Goal: Task Accomplishment & Management: Complete application form

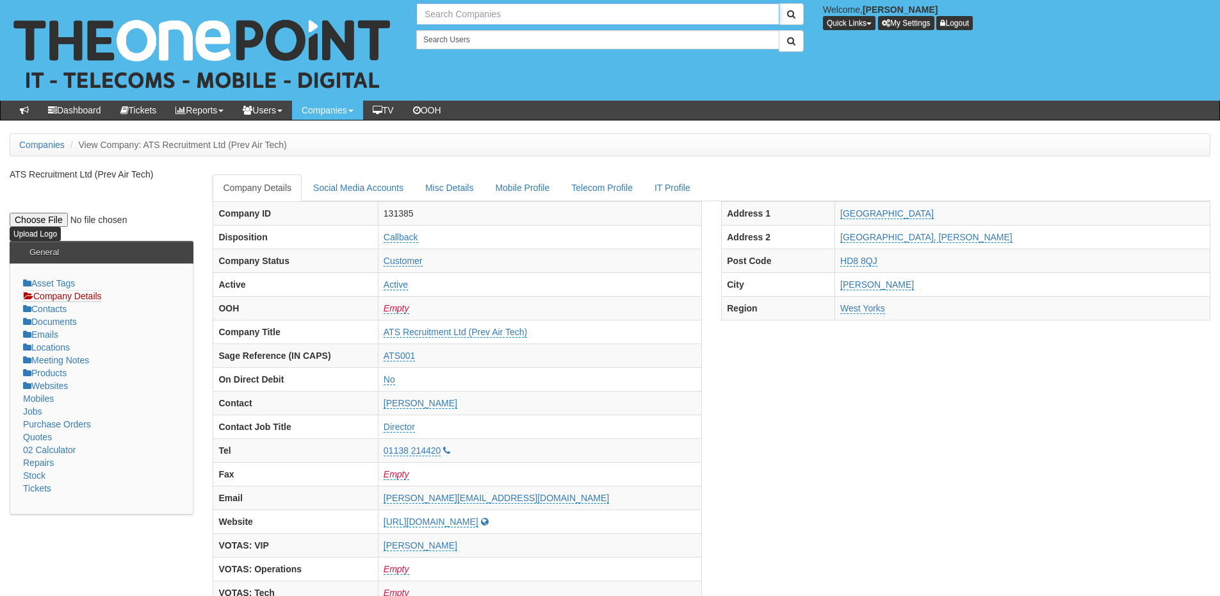
click at [458, 11] on input "text" at bounding box center [597, 14] width 363 height 22
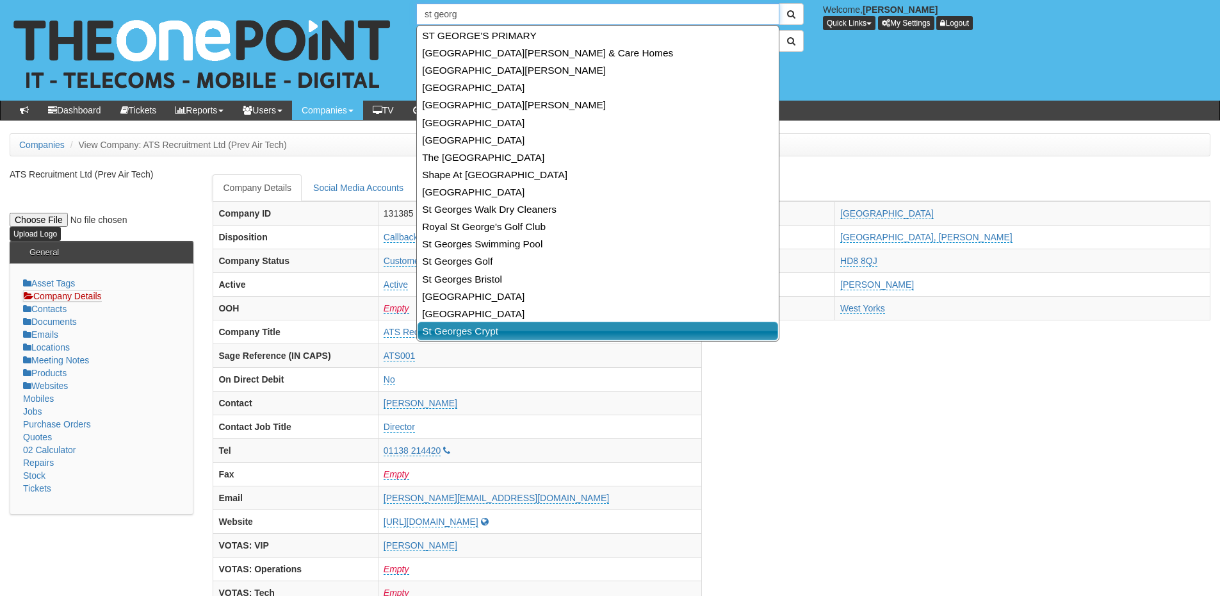
click at [503, 332] on link "St Georges Crypt" at bounding box center [598, 331] width 361 height 19
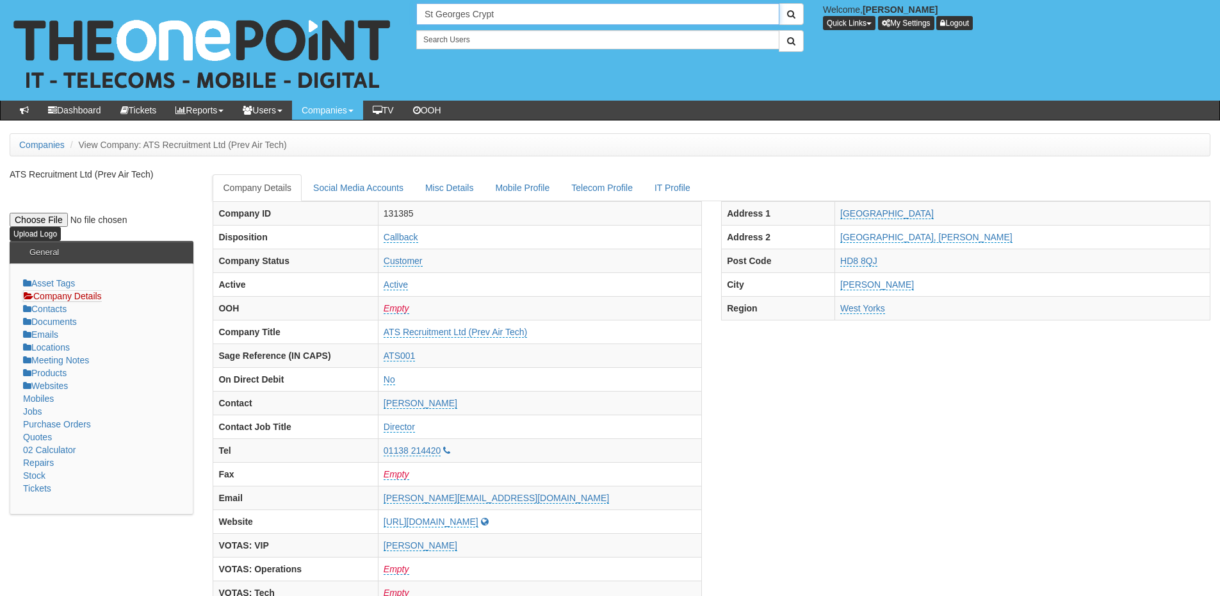
type input "St Georges Crypt"
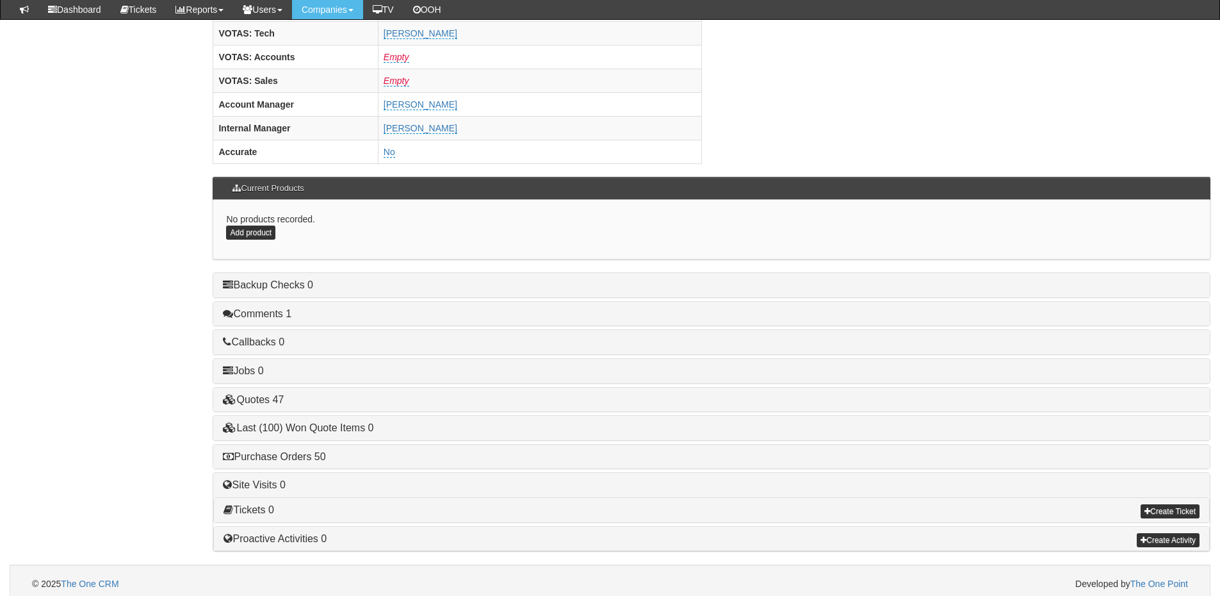
scroll to position [534, 0]
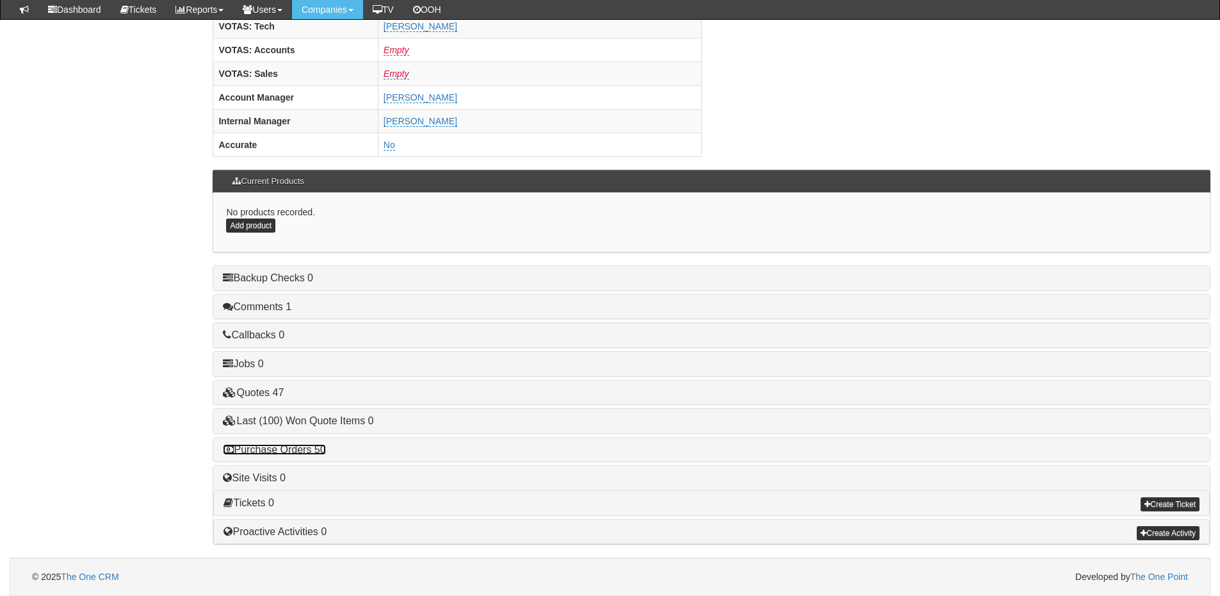
drag, startPoint x: 307, startPoint y: 447, endPoint x: 375, endPoint y: 440, distance: 68.9
click at [307, 447] on link "Purchase Orders 50" at bounding box center [274, 449] width 102 height 11
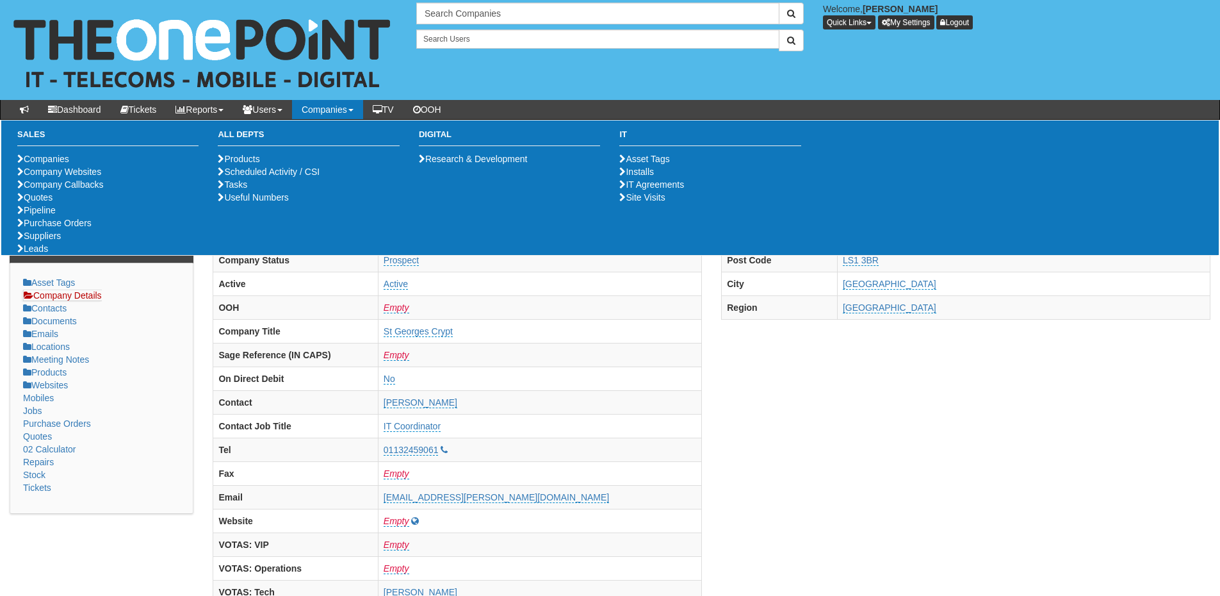
scroll to position [0, 0]
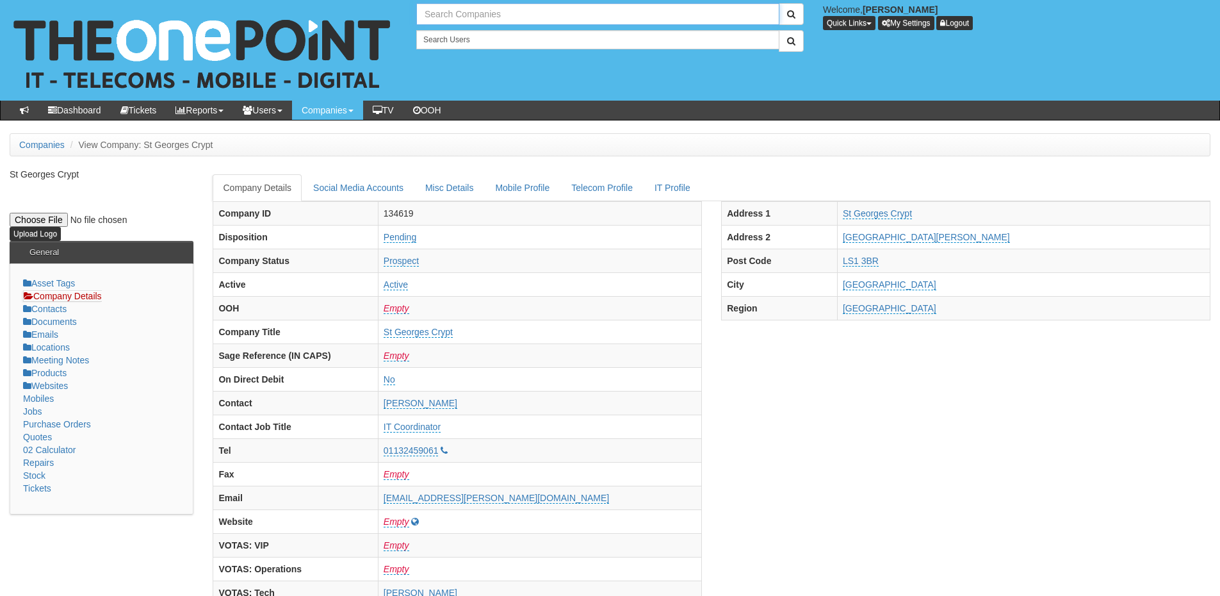
click at [470, 17] on input "text" at bounding box center [597, 14] width 363 height 22
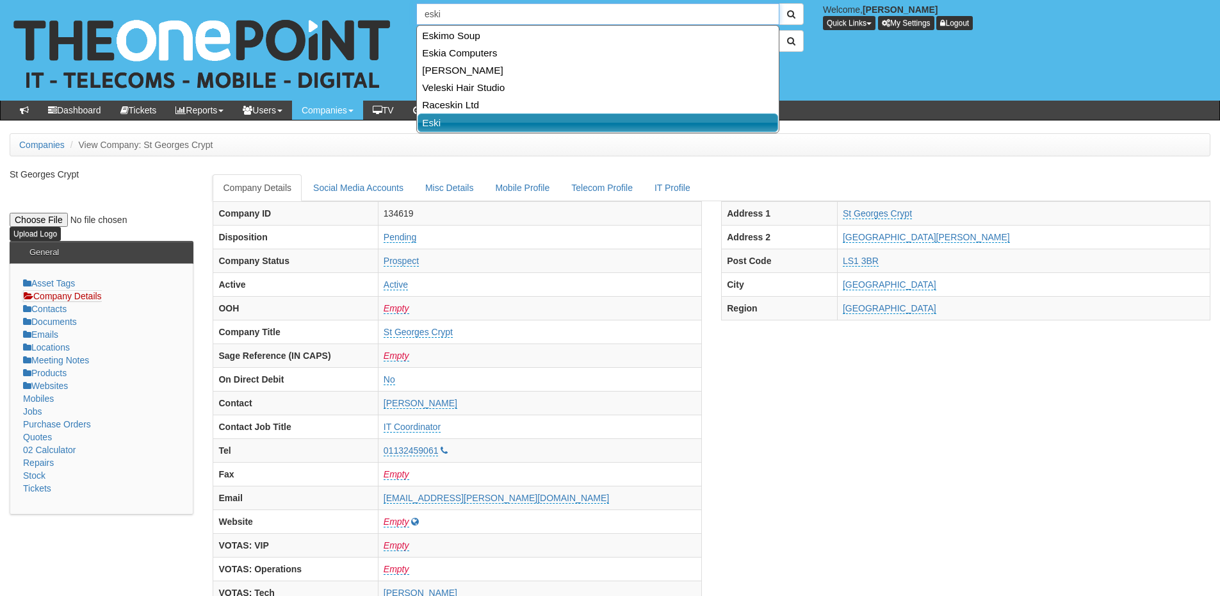
click at [460, 114] on link "Eski" at bounding box center [598, 122] width 361 height 19
type input "Eski"
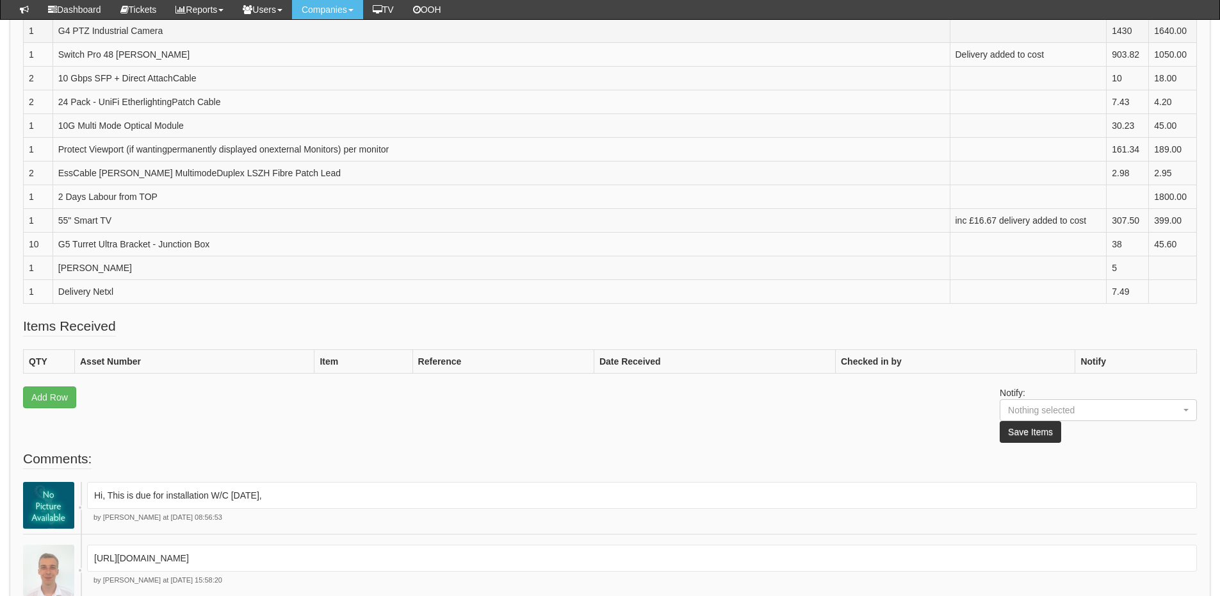
scroll to position [833, 0]
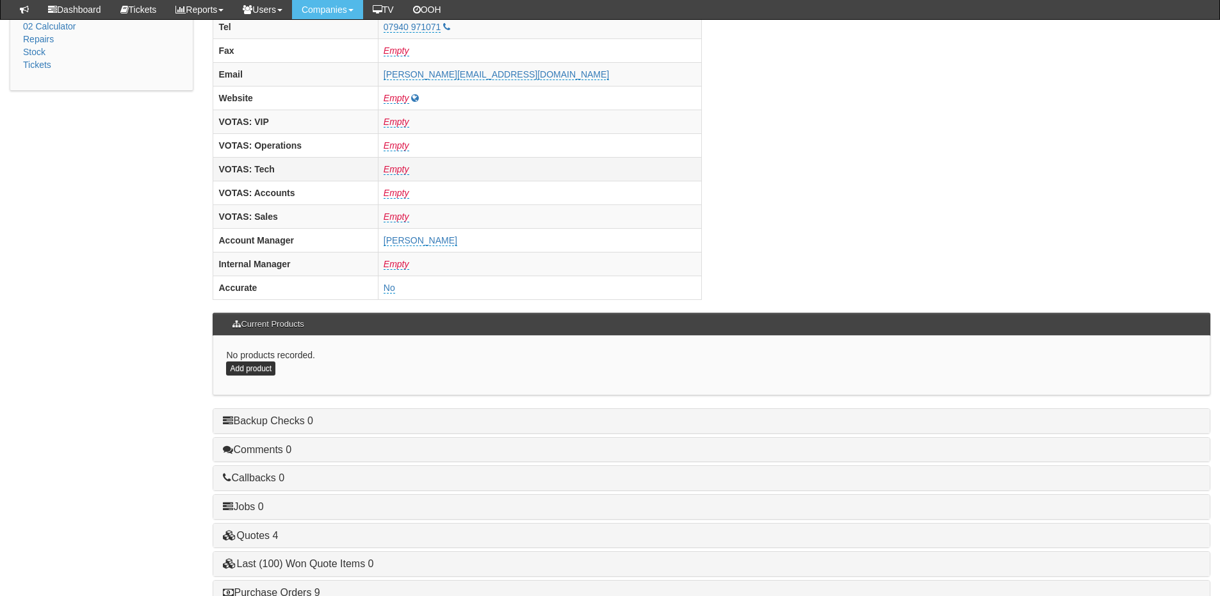
scroll to position [512, 0]
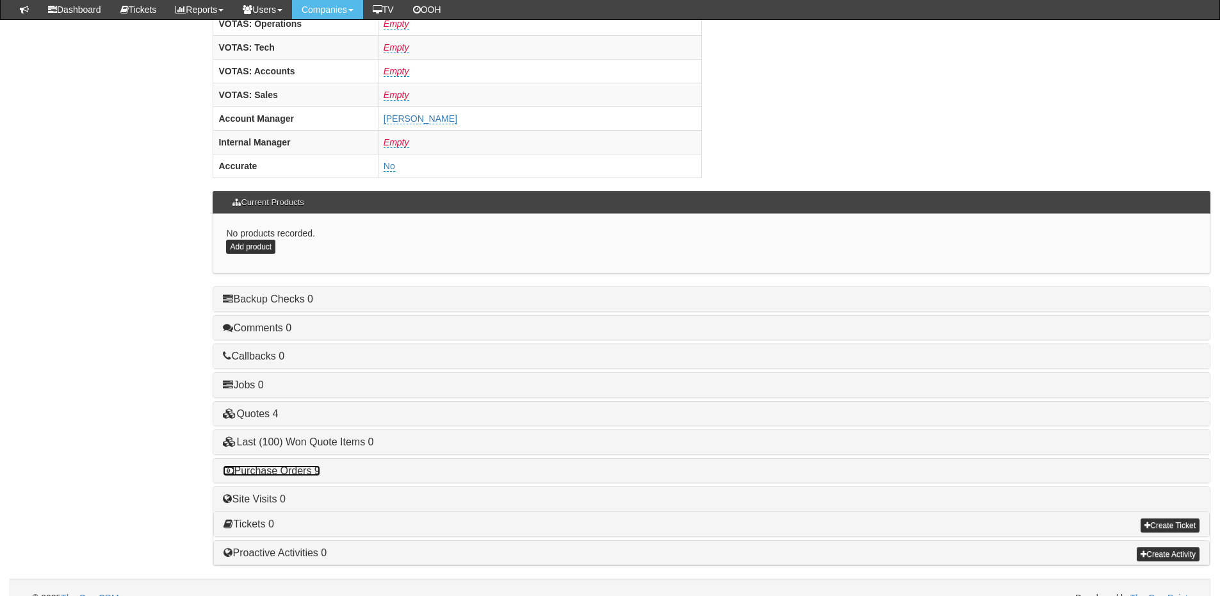
click at [307, 473] on link "Purchase Orders 9" at bounding box center [271, 470] width 97 height 11
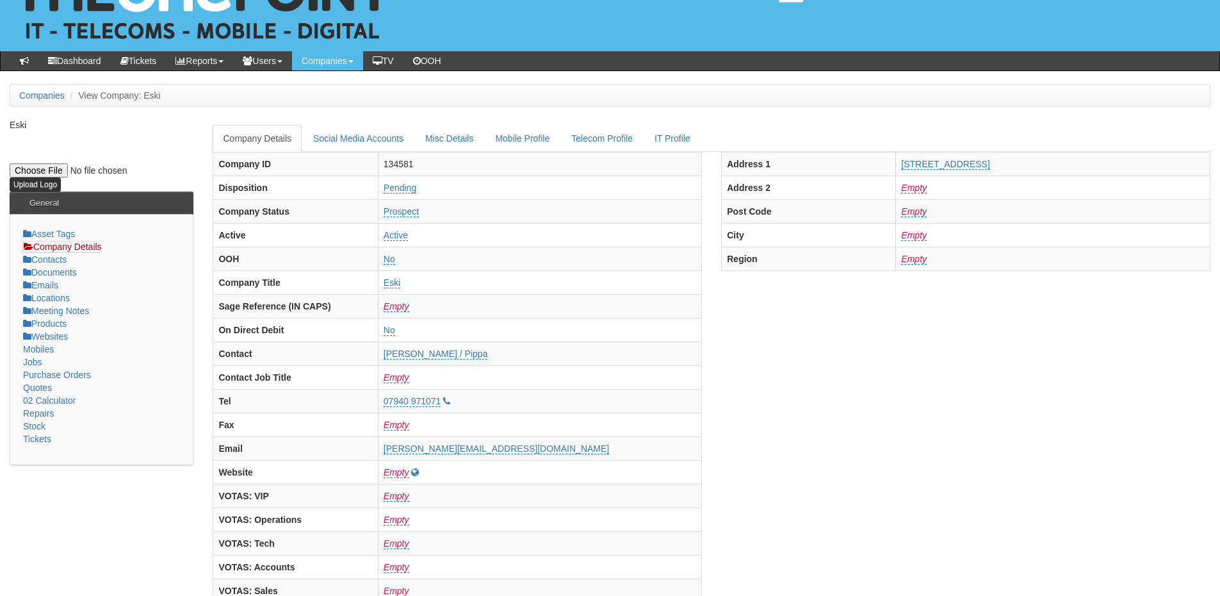
scroll to position [0, 0]
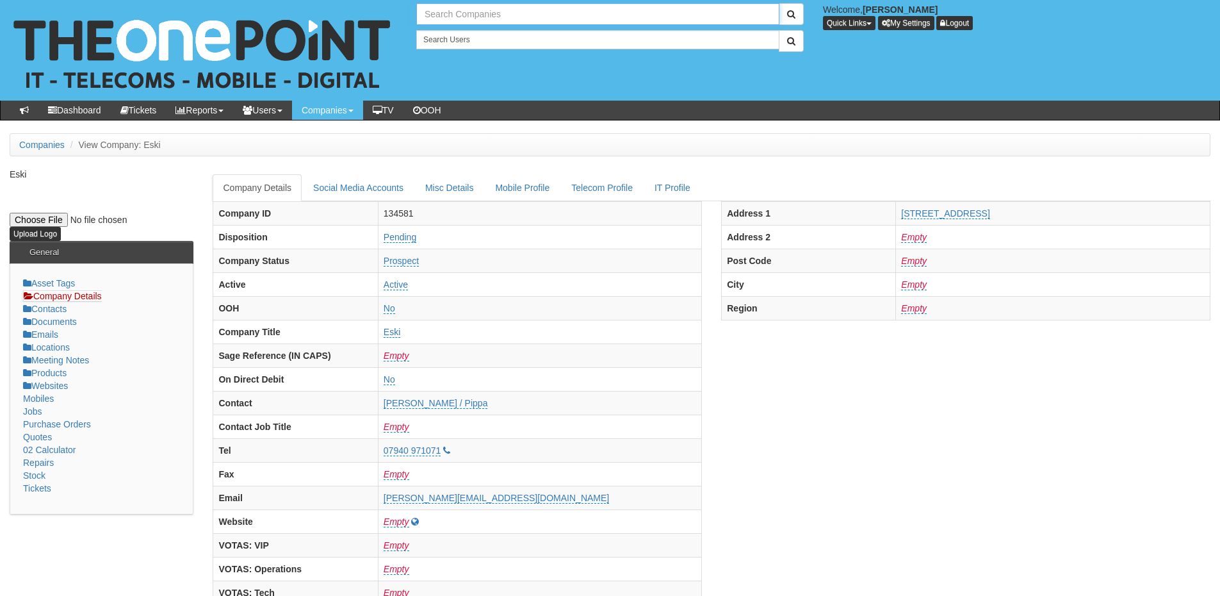
click at [436, 19] on input "text" at bounding box center [597, 14] width 363 height 22
click at [522, 20] on input "Ashleigh signs" at bounding box center [597, 14] width 363 height 22
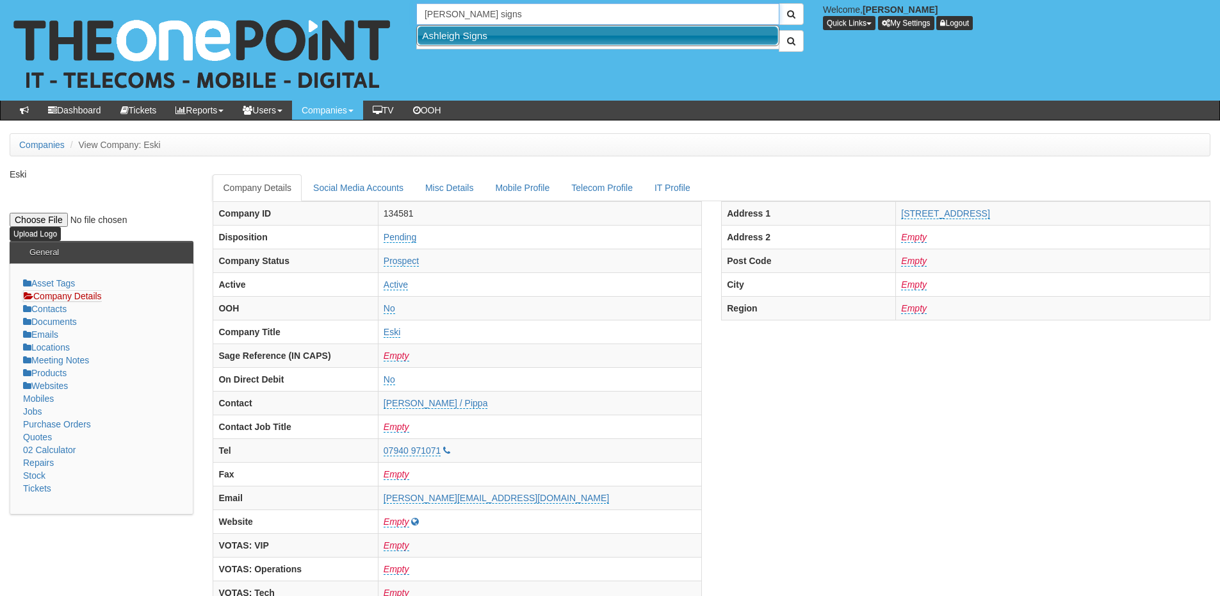
click at [492, 41] on link "Ashleigh Signs" at bounding box center [598, 35] width 361 height 19
type input "Ashleigh Signs"
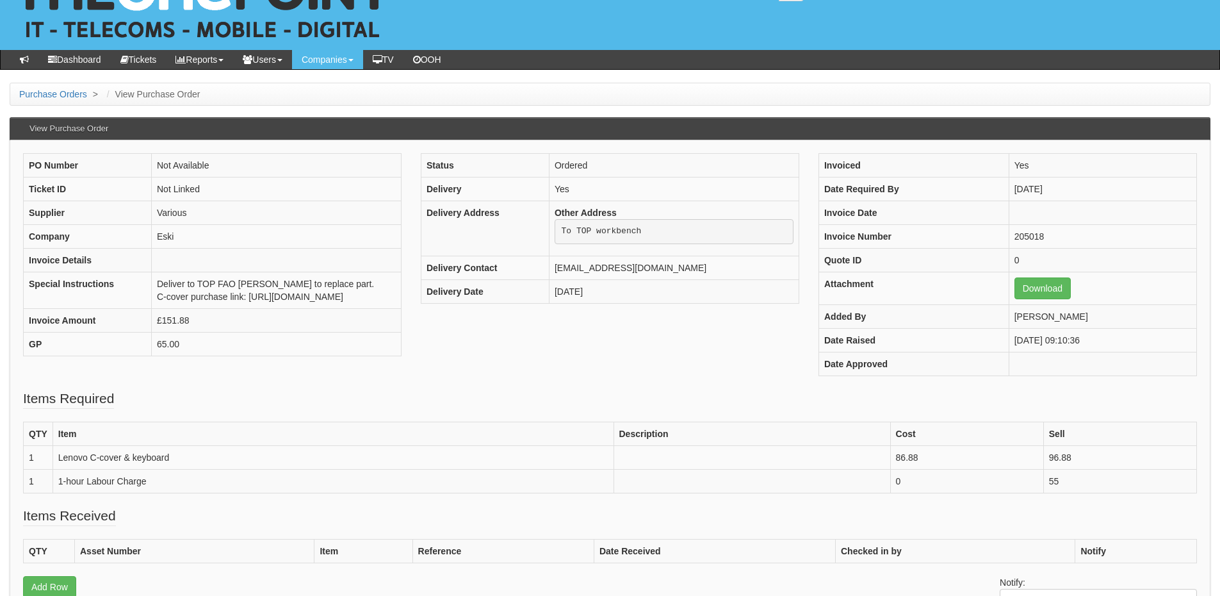
scroll to position [128, 0]
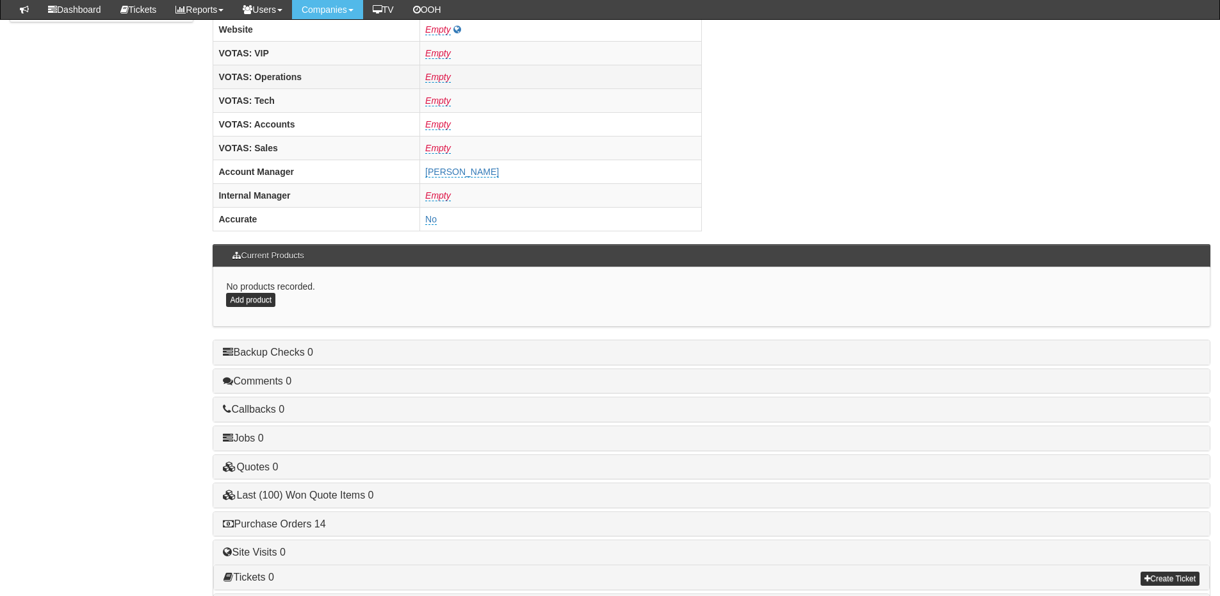
scroll to position [534, 0]
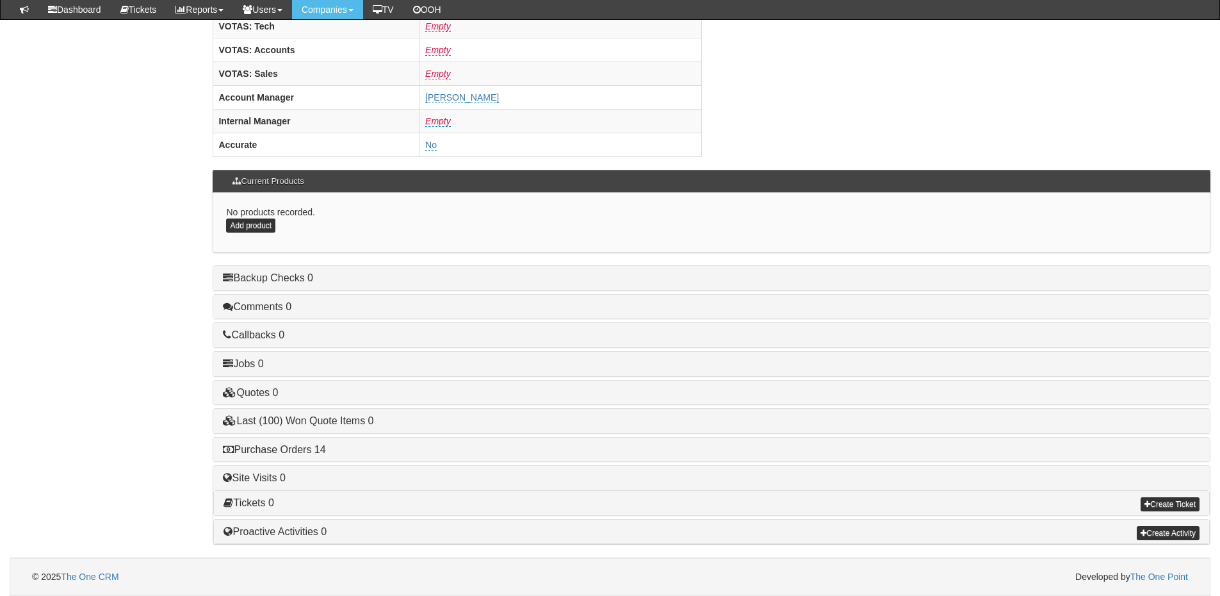
click at [297, 455] on div "Purchase Orders 14" at bounding box center [711, 450] width 997 height 24
click at [288, 446] on link "Purchase Orders 14" at bounding box center [274, 449] width 102 height 11
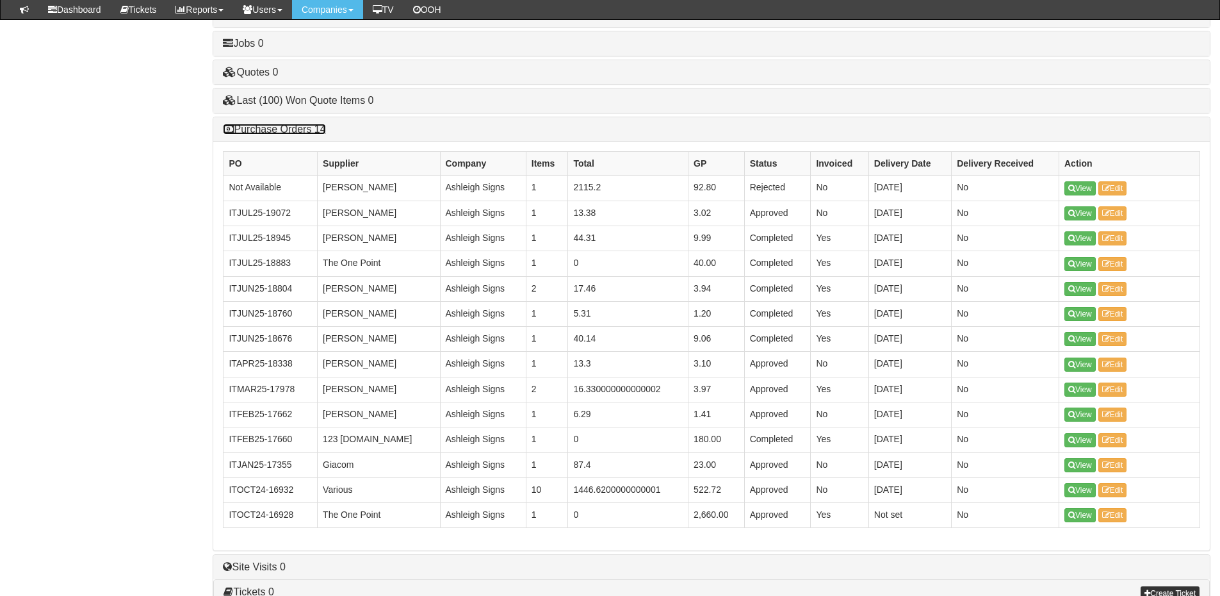
scroll to position [944, 0]
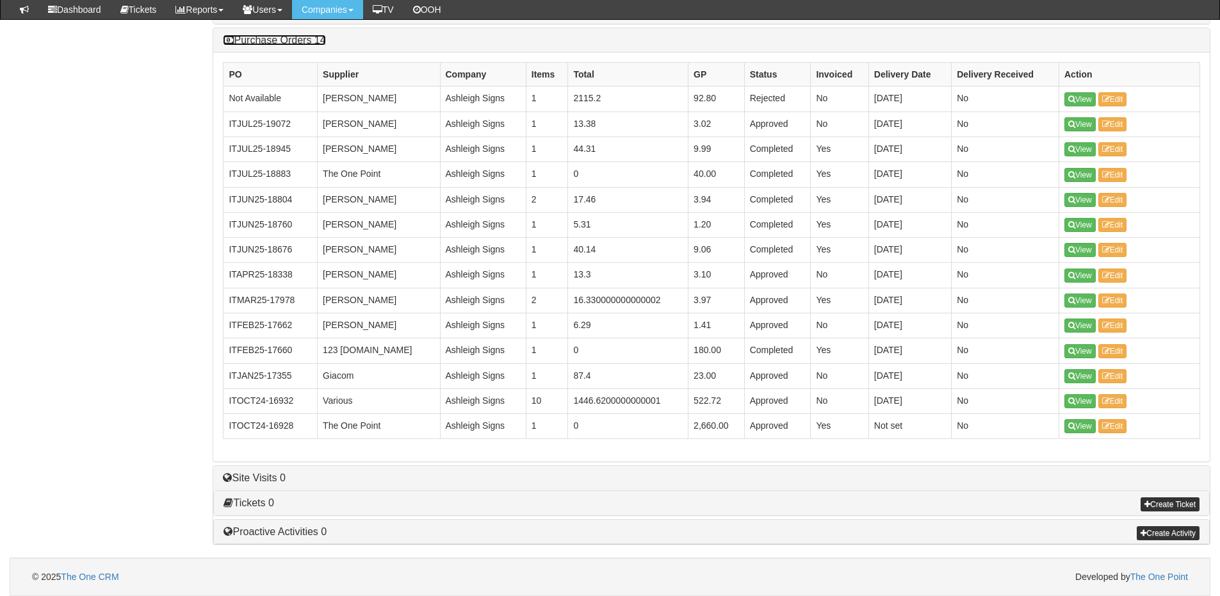
drag, startPoint x: 274, startPoint y: 42, endPoint x: 210, endPoint y: 128, distance: 107.2
click at [274, 42] on link "Purchase Orders 14" at bounding box center [274, 40] width 102 height 11
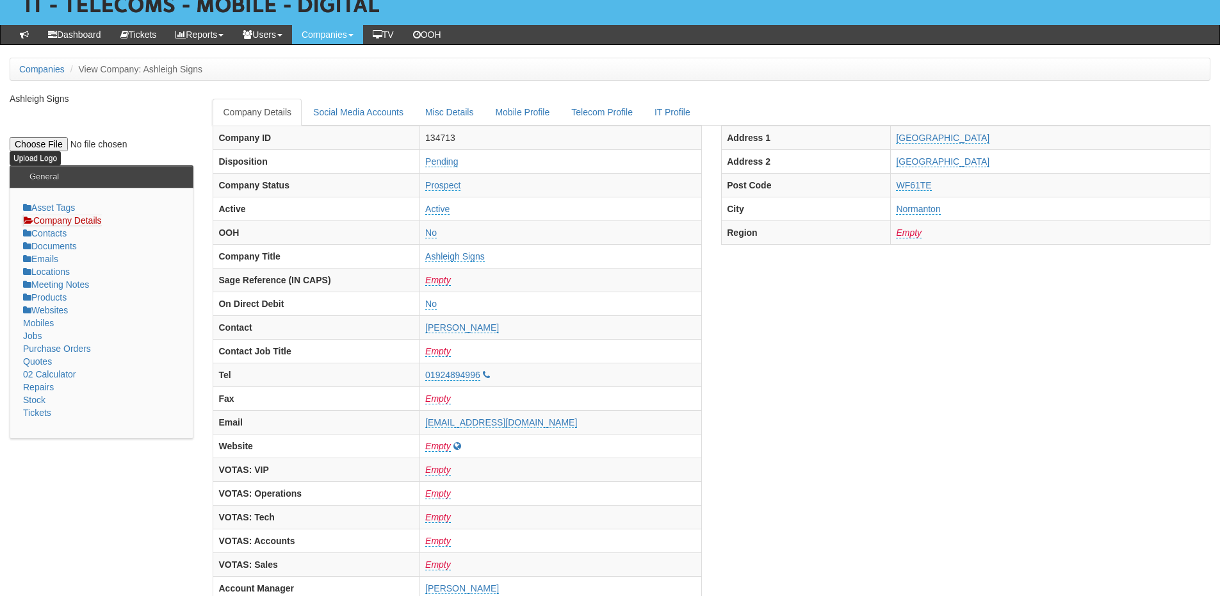
scroll to position [0, 0]
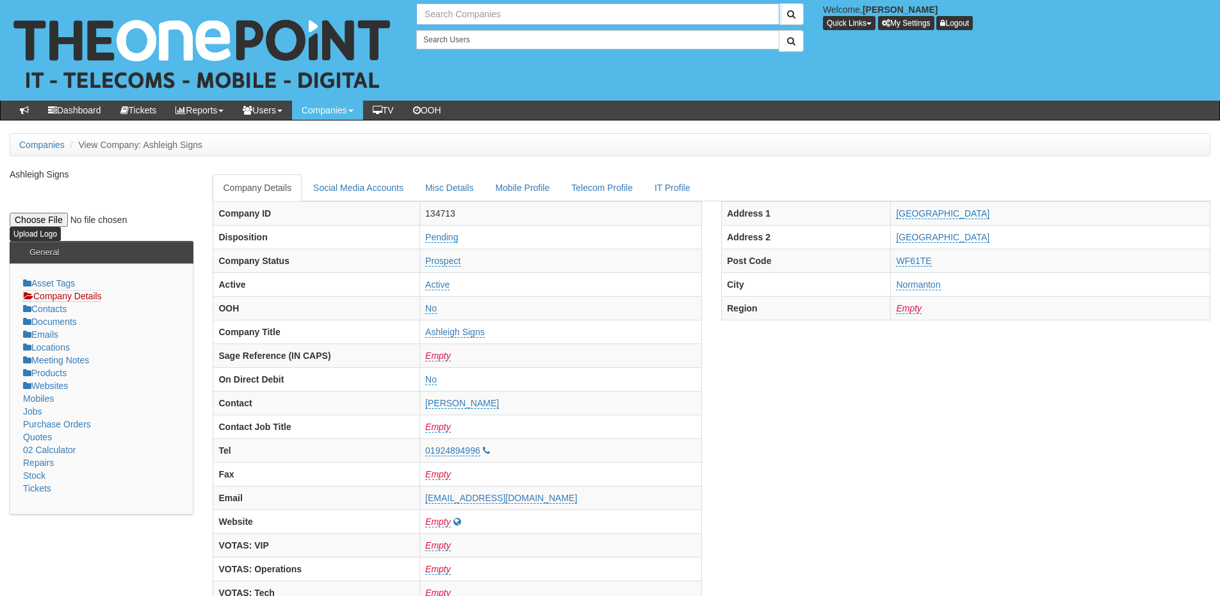
click at [452, 10] on input "text" at bounding box center [597, 14] width 363 height 22
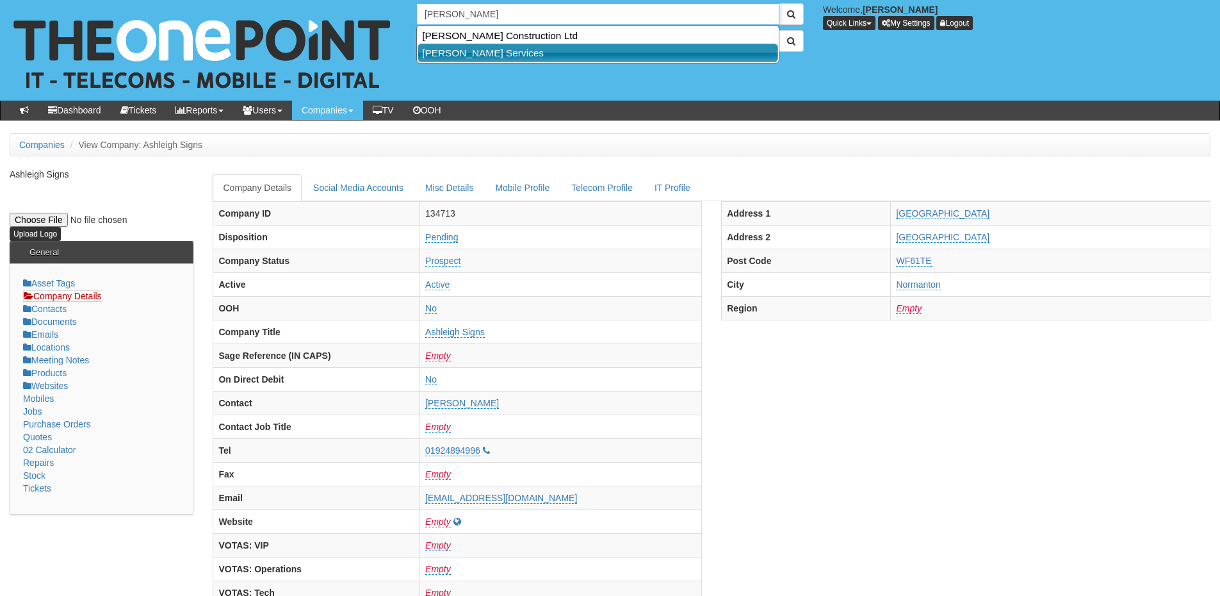
click at [457, 49] on link "[PERSON_NAME] Services" at bounding box center [598, 53] width 361 height 19
type input "[PERSON_NAME] Services"
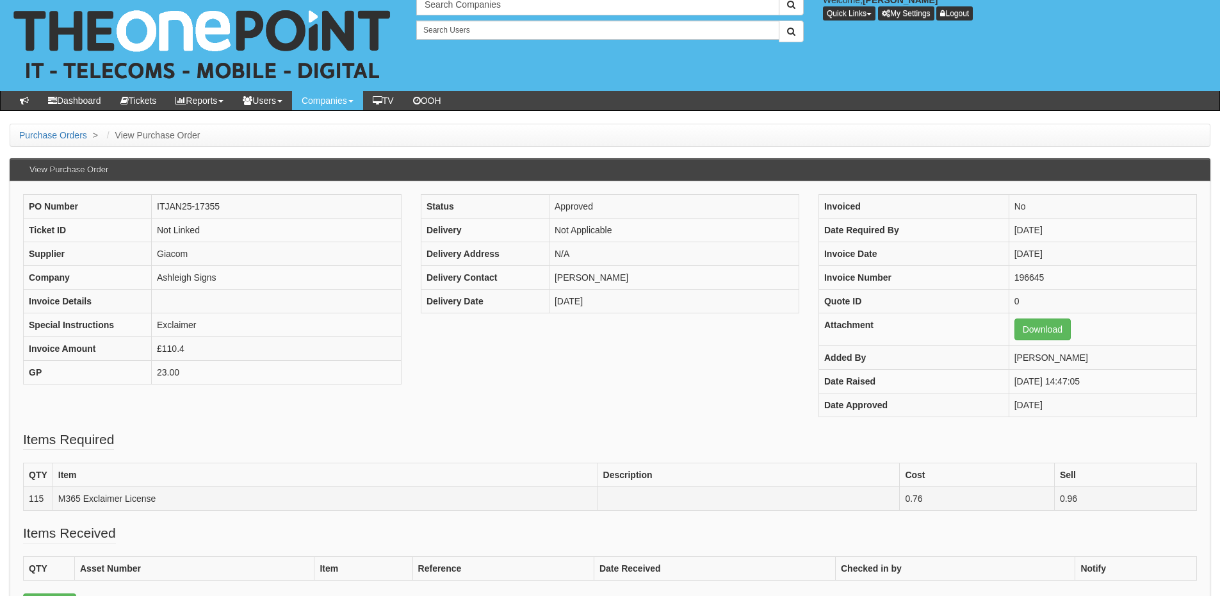
scroll to position [1, 0]
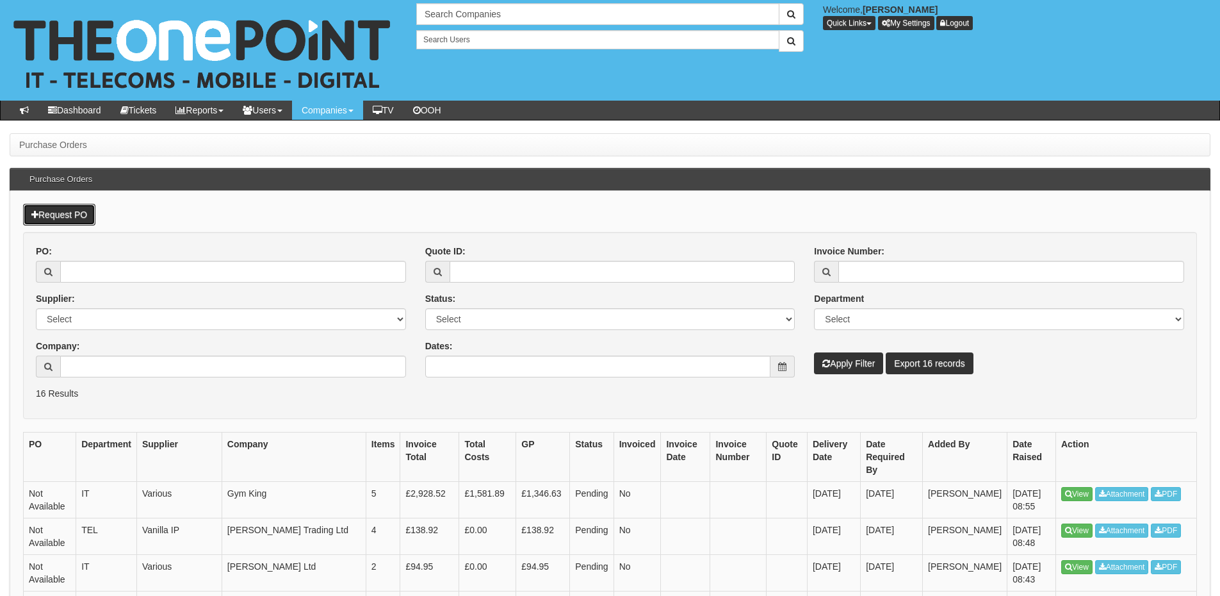
click at [50, 214] on link "Request PO" at bounding box center [59, 215] width 72 height 22
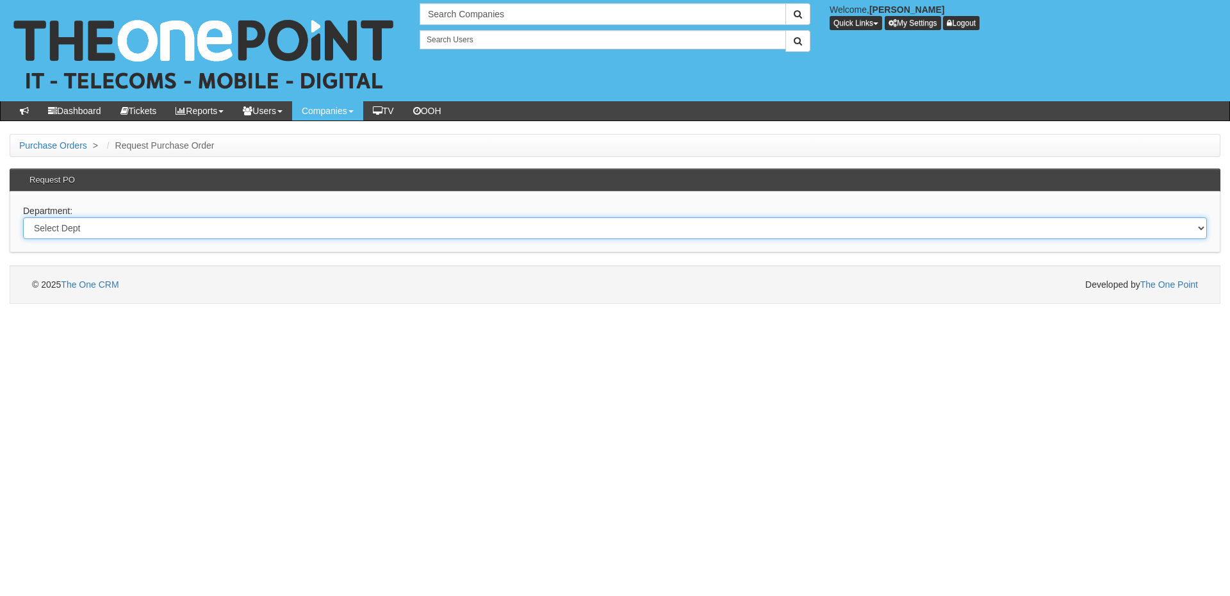
click at [245, 222] on select "Select Dept Digital Internal IT Mobiles Marketing Telecoms" at bounding box center [615, 228] width 1184 height 22
select select "?pipeID=&dept=MOB"
click at [23, 217] on select "Select Dept Digital Internal IT Mobiles Marketing Telecoms" at bounding box center [615, 228] width 1184 height 22
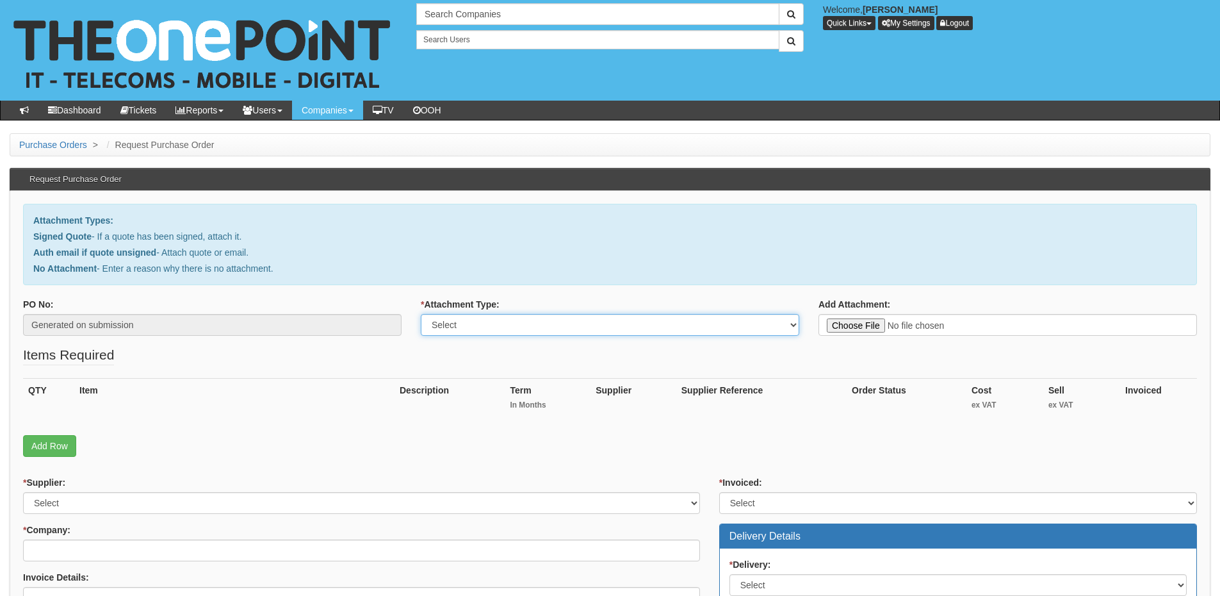
click at [530, 332] on select "Select Signed Quote Auth email with quote if unsigned No Attachment" at bounding box center [610, 325] width 379 height 22
select select "Signed Quote"
click at [421, 314] on select "Select Signed Quote Auth email with quote if unsigned No Attachment" at bounding box center [610, 325] width 379 height 22
type input "C:\fakepath\Elkin Services - Mobile Renewal.pdf"
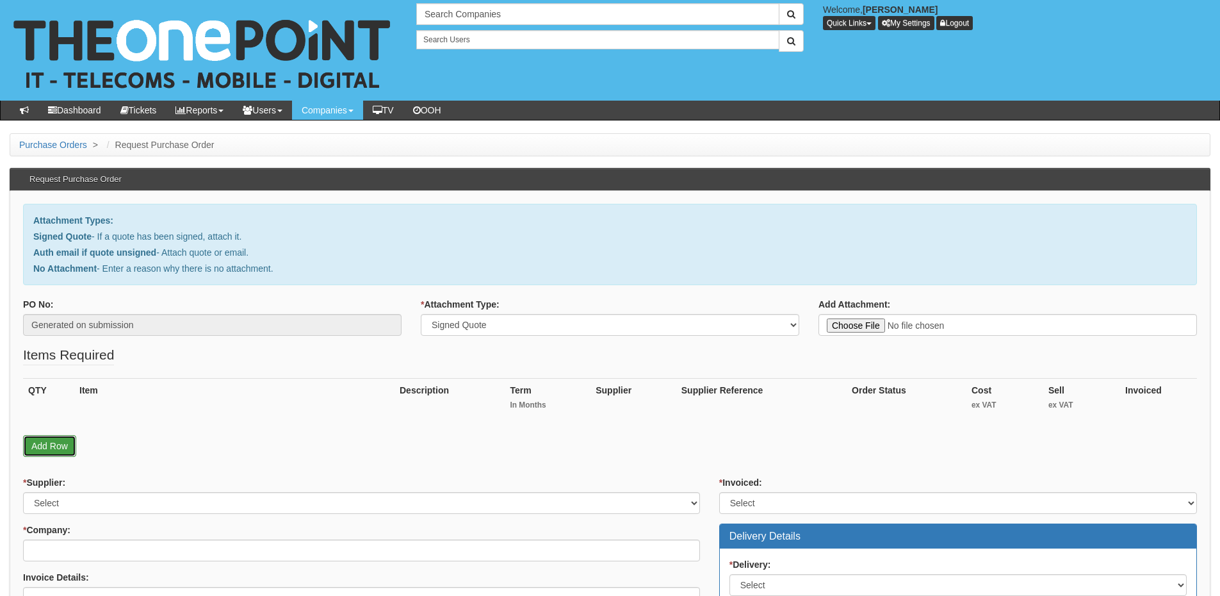
click at [50, 441] on link "Add Row" at bounding box center [49, 446] width 53 height 22
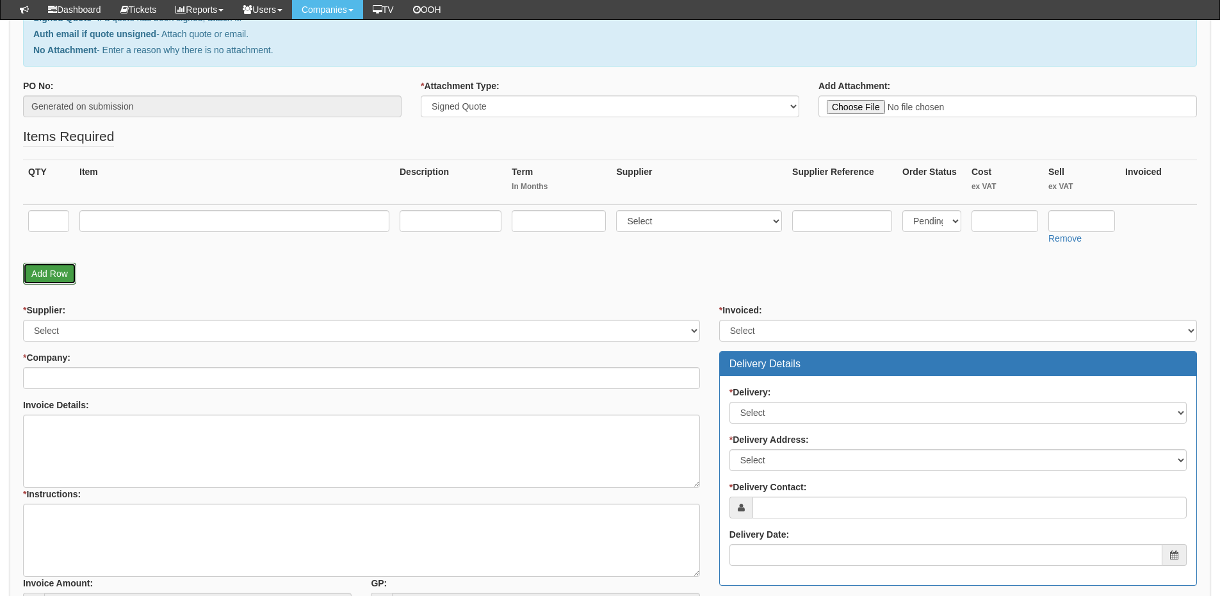
scroll to position [192, 0]
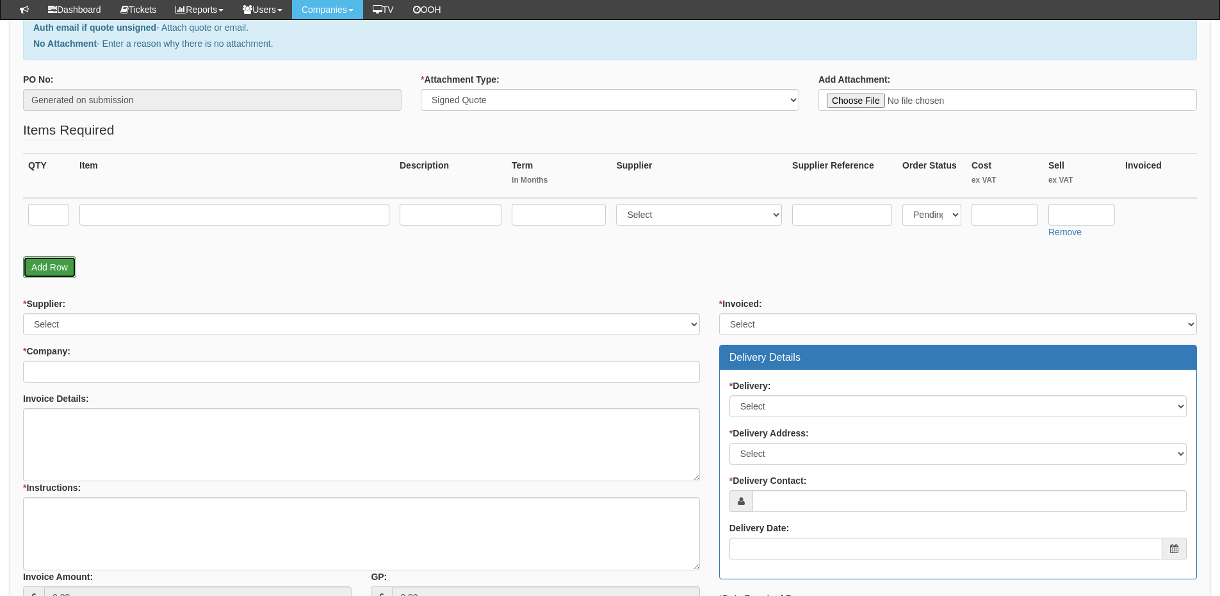
click at [53, 261] on link "Add Row" at bounding box center [49, 267] width 53 height 22
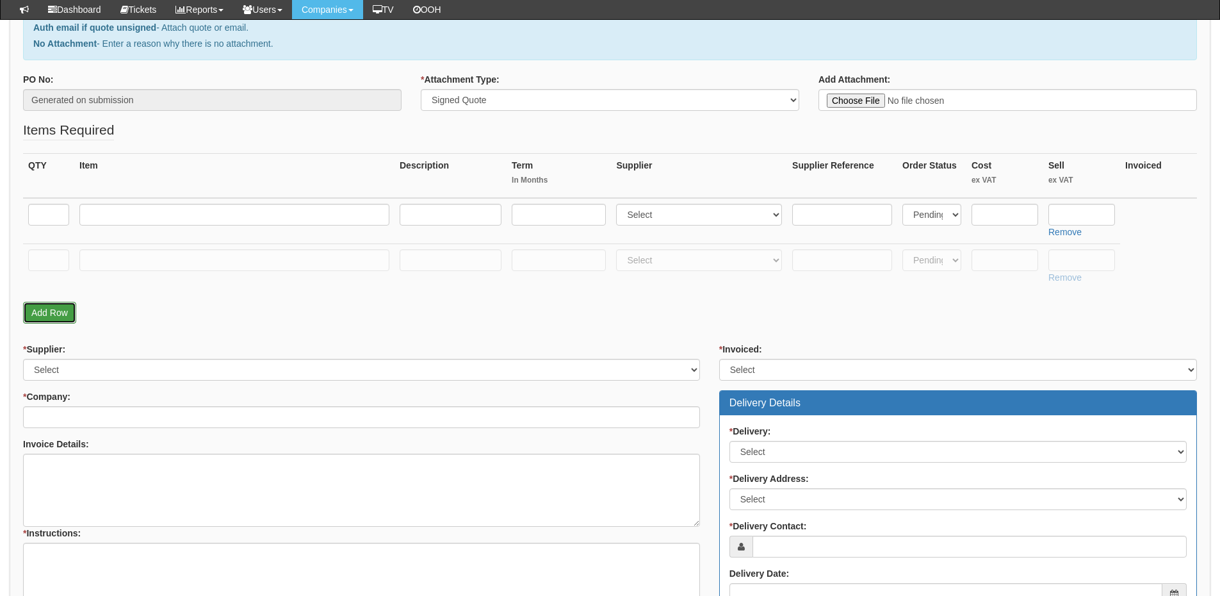
click at [55, 306] on link "Add Row" at bounding box center [49, 313] width 53 height 22
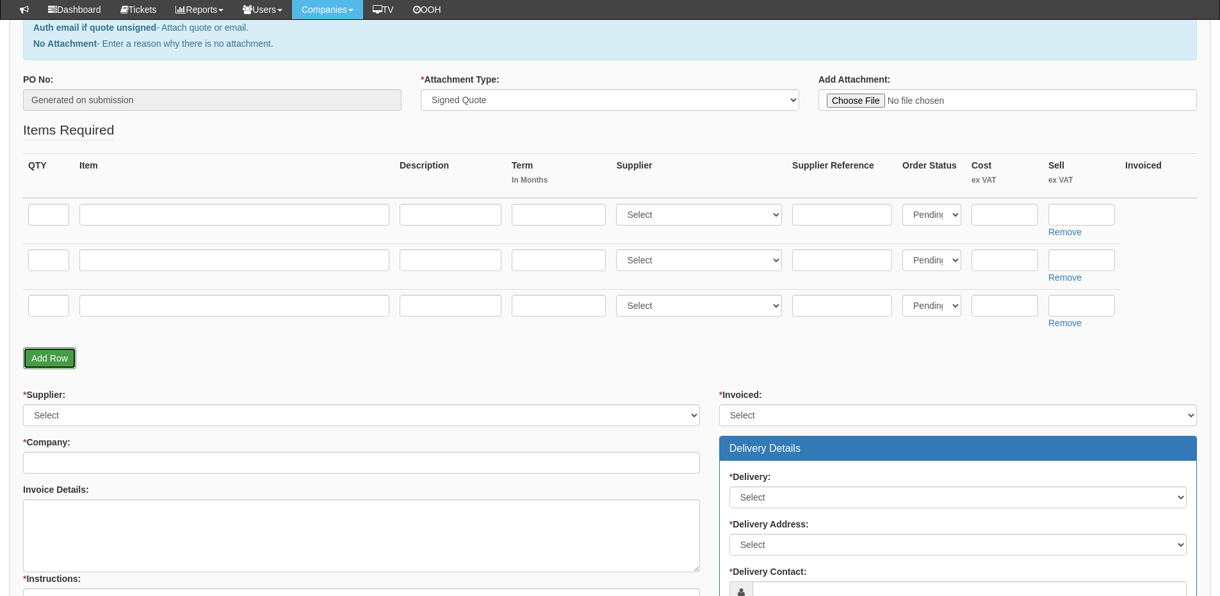
click at [59, 356] on link "Add Row" at bounding box center [49, 358] width 53 height 22
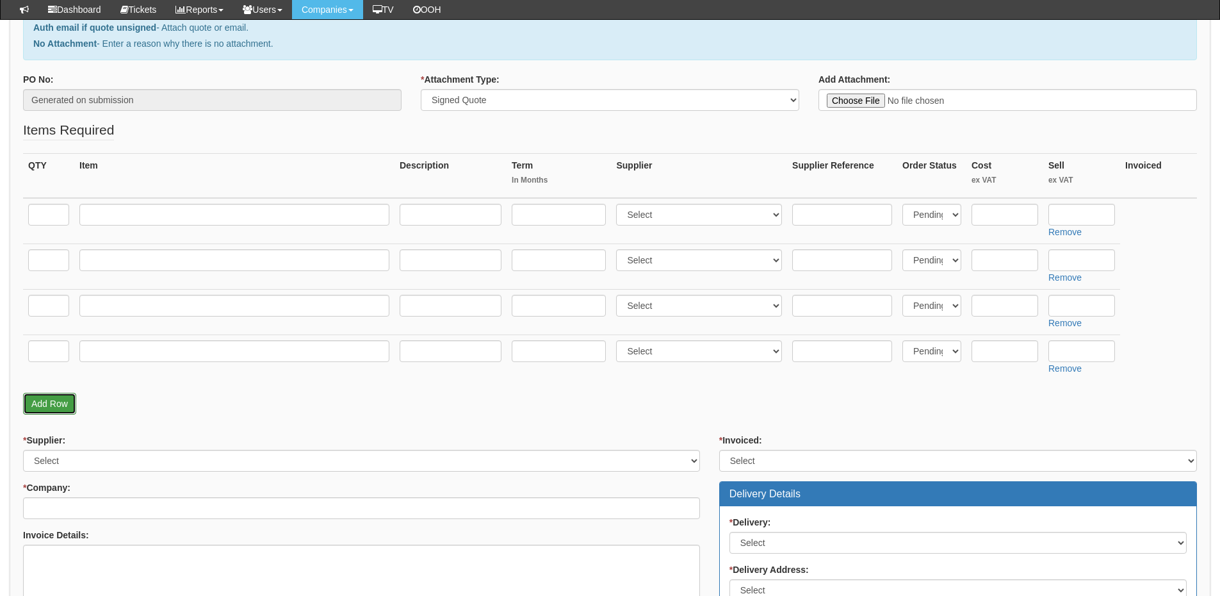
click at [58, 406] on link "Add Row" at bounding box center [49, 404] width 53 height 22
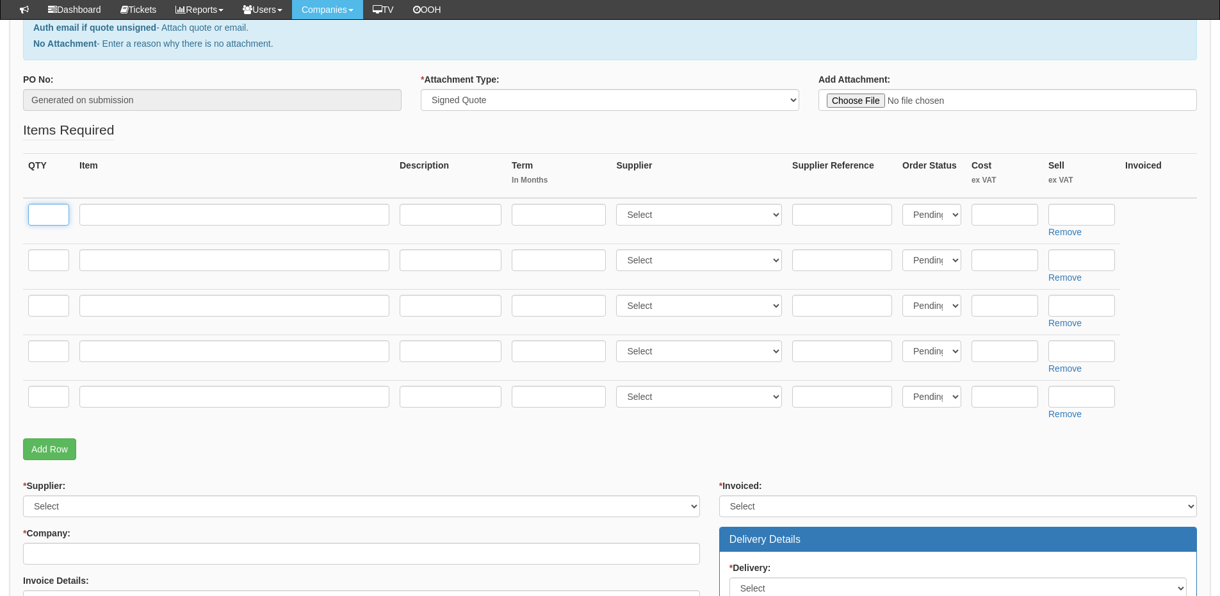
click at [47, 214] on input "text" at bounding box center [48, 215] width 41 height 22
type input "1"
click at [42, 253] on input "text" at bounding box center [48, 260] width 41 height 22
type input "1"
click at [37, 308] on input "text" at bounding box center [48, 306] width 41 height 22
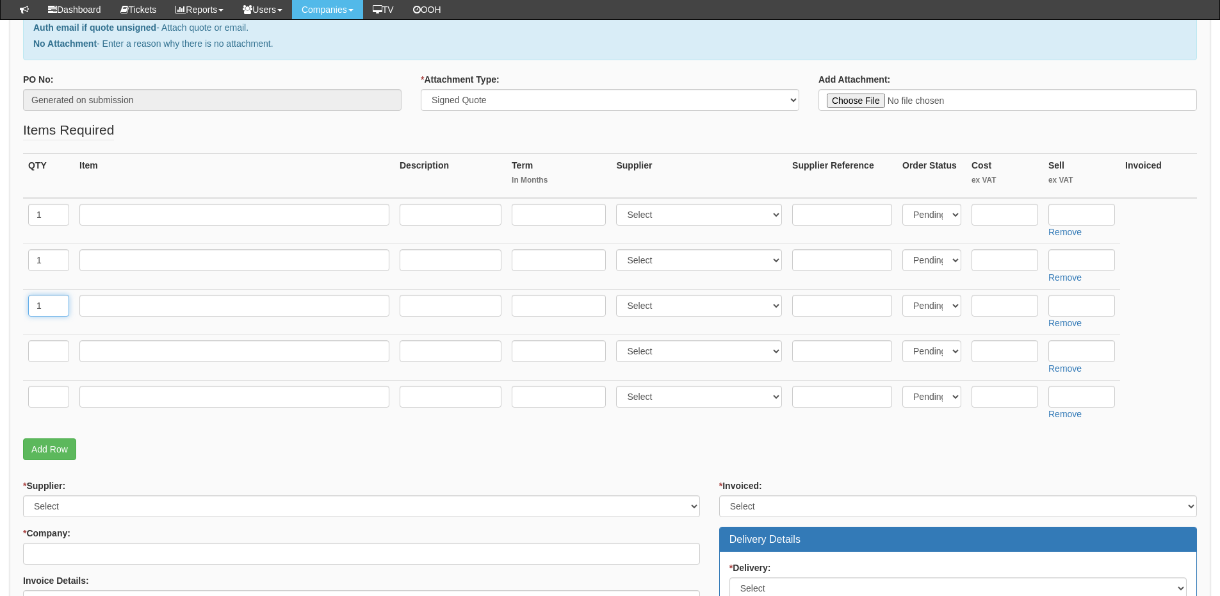
type input "1"
click at [42, 348] on input "text" at bounding box center [48, 351] width 41 height 22
type input "1"
click at [45, 393] on input "text" at bounding box center [48, 397] width 41 height 22
type input "1"
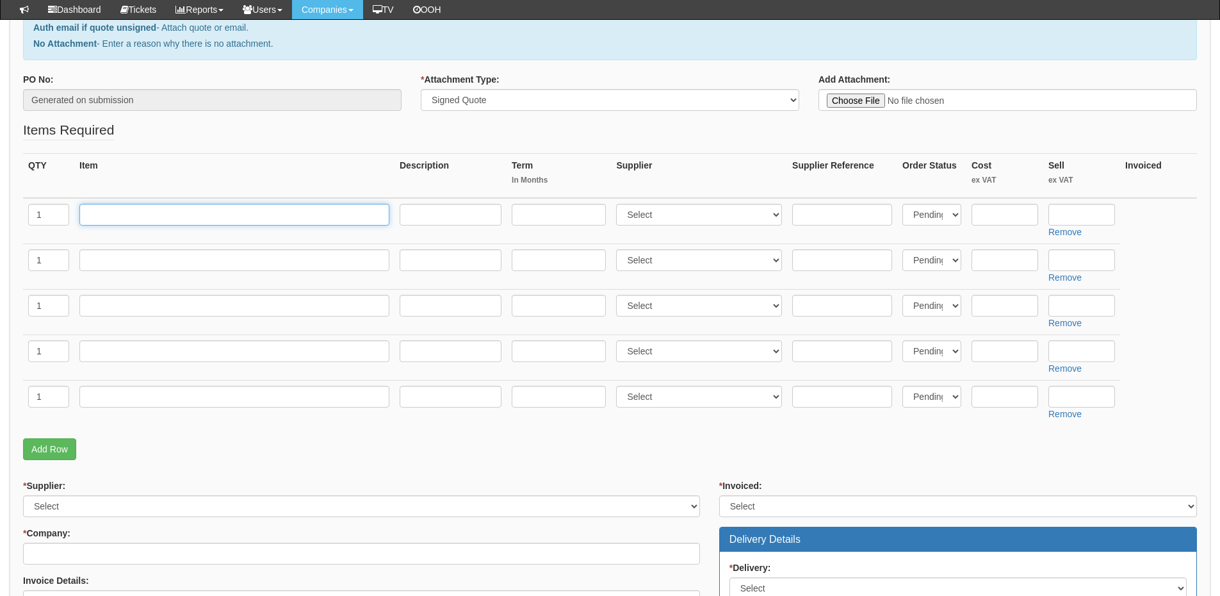
click at [104, 217] on input "text" at bounding box center [234, 215] width 310 height 22
click at [137, 225] on input "text" at bounding box center [234, 215] width 310 height 22
paste input "Small Biz Unlimited"
type input "Small Biz Unlimited"
click at [533, 219] on input "text" at bounding box center [559, 215] width 94 height 22
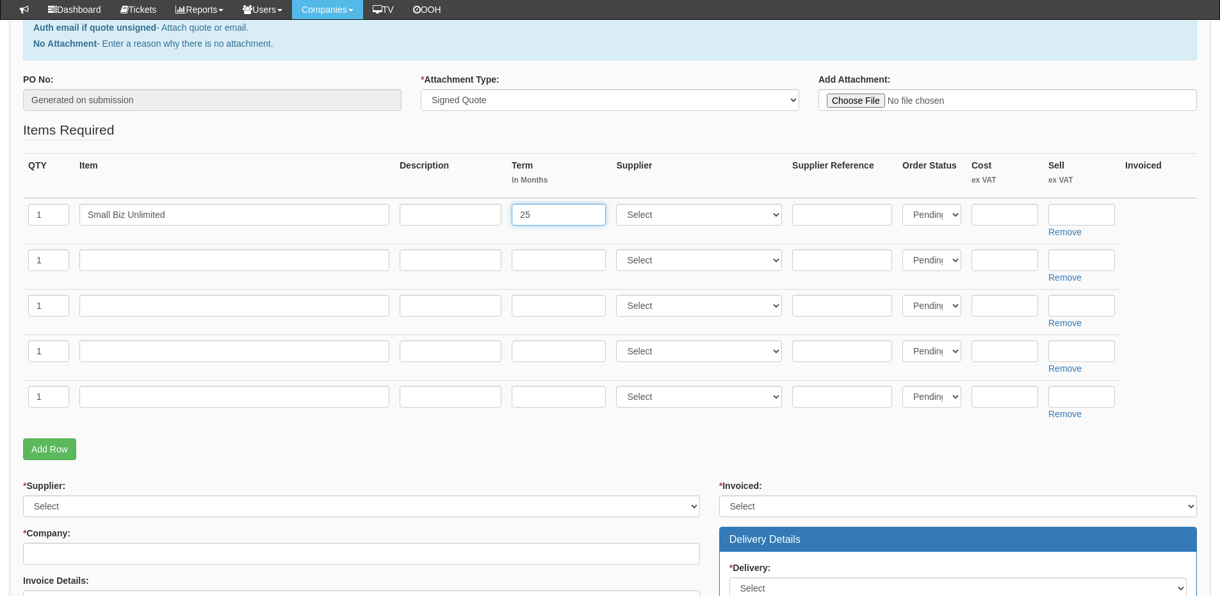
type input "2"
type input "36"
click at [452, 219] on input "text" at bounding box center [451, 215] width 102 height 22
type input "£36 p/m"
click at [1076, 216] on input "text" at bounding box center [1082, 215] width 67 height 22
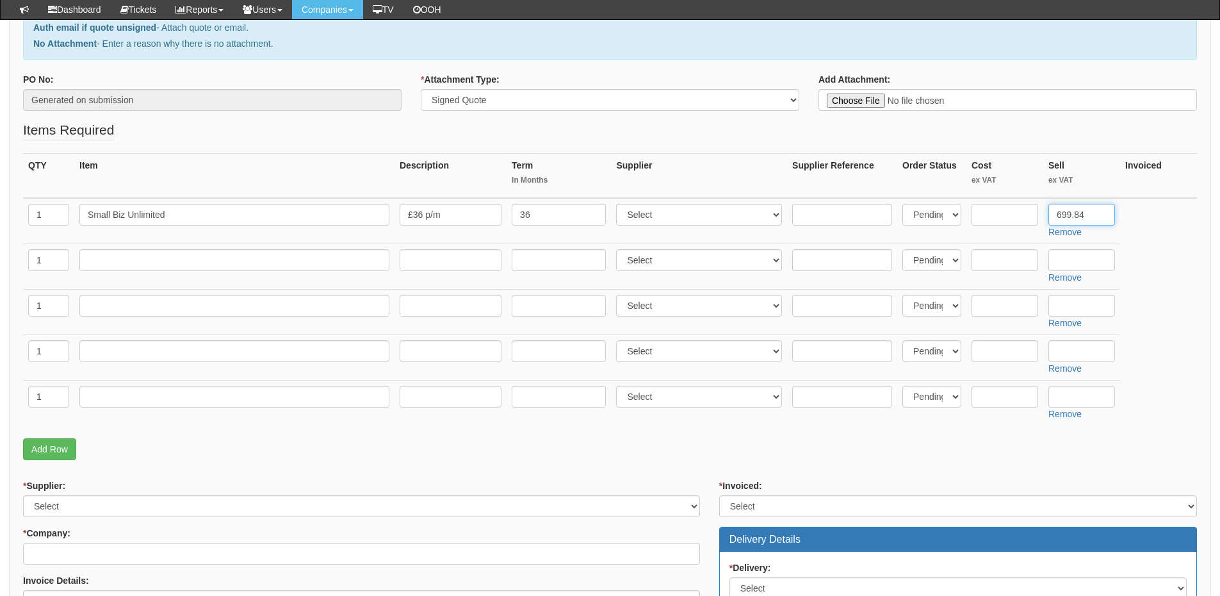
type input "699.84"
click at [107, 263] on input "text" at bounding box center [234, 260] width 310 height 22
click at [119, 261] on input "text" at bounding box center [234, 260] width 310 height 22
paste input "Samsung A35 5G"
type input "Samsung A35 5G"
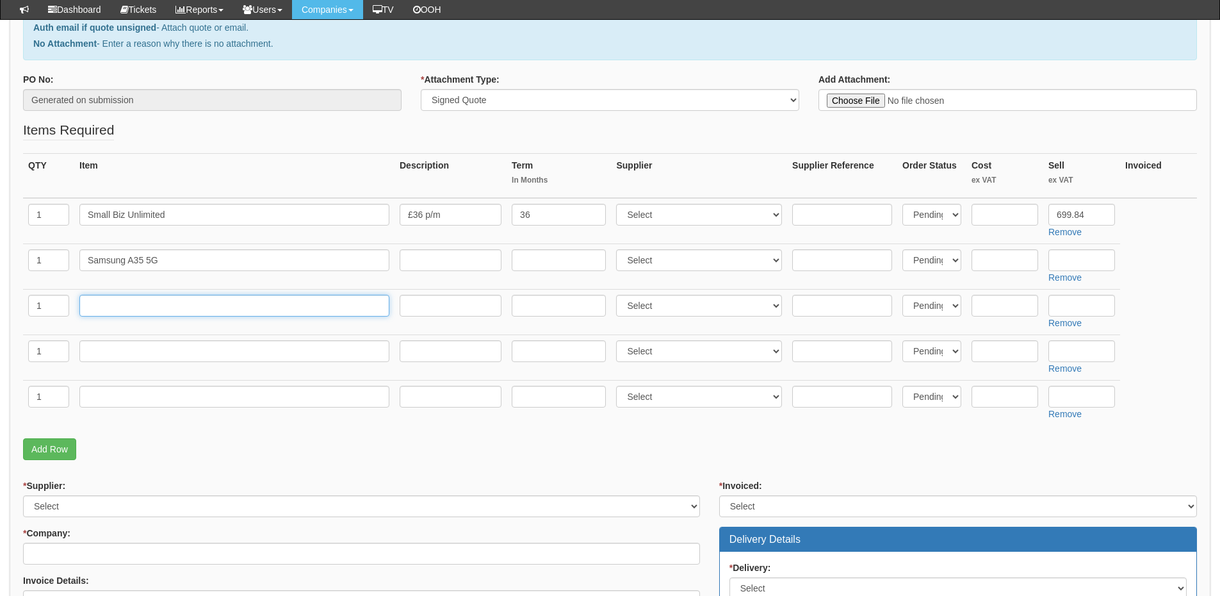
click at [116, 297] on input "text" at bounding box center [234, 306] width 310 height 22
click at [127, 300] on input "text" at bounding box center [234, 306] width 310 height 22
paste input "Samsung Tab A9+ 128GB Wifi Only"
type input "Samsung Tab A9+ 128GB Wifi Only"
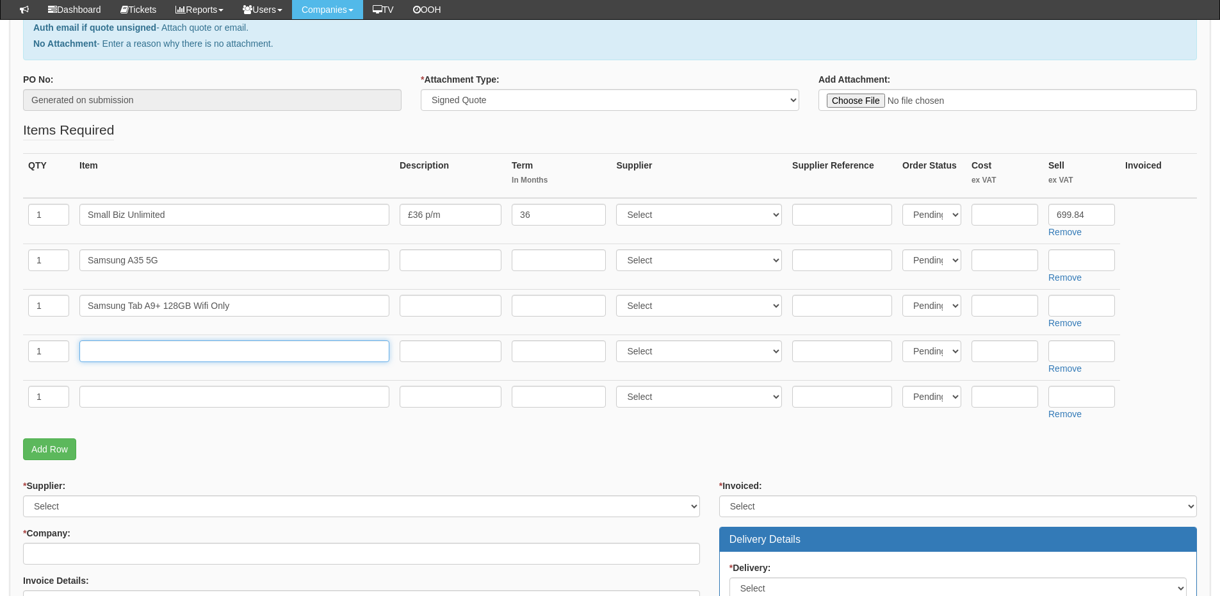
click at [121, 356] on input "text" at bounding box center [234, 351] width 310 height 22
click at [115, 359] on input "text" at bounding box center [234, 351] width 310 height 22
paste input "Samsung A35 Heavy Duty Rugged Case"
type input "Samsung A35 Heavy Duty Rugged Case"
click at [56, 446] on link "Add Row" at bounding box center [49, 449] width 53 height 22
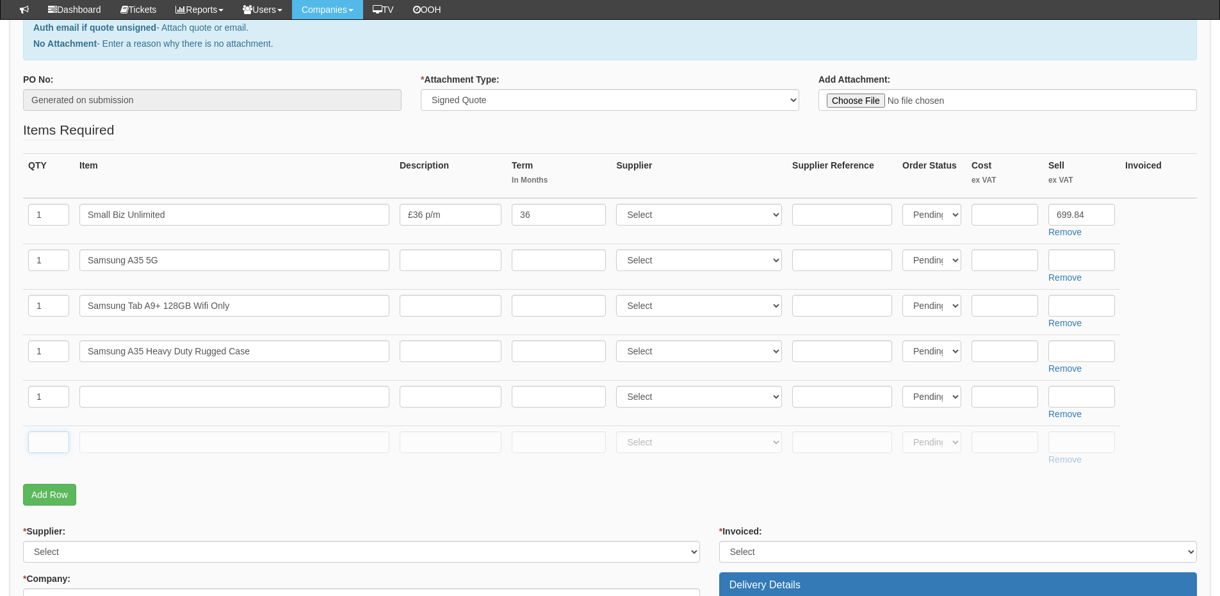
click at [41, 450] on input "text" at bounding box center [48, 442] width 41 height 22
type input "1"
click at [110, 400] on input "text" at bounding box center [234, 397] width 310 height 22
click at [161, 394] on input "text" at bounding box center [234, 397] width 310 height 22
paste input "Samsung A9+ Rugged Case"
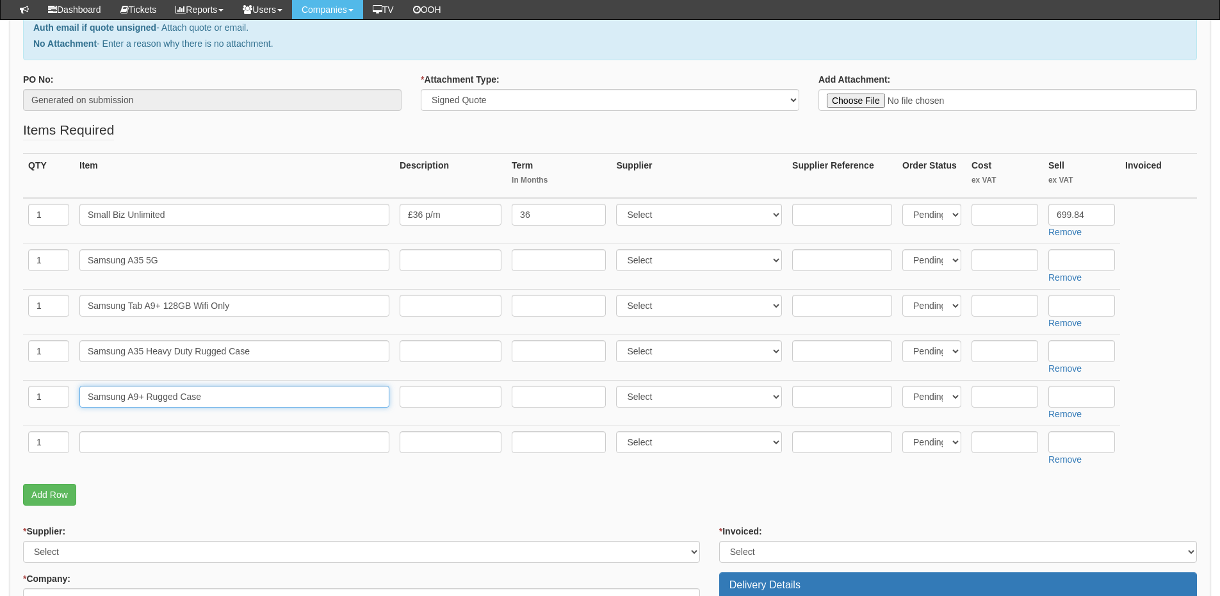
type input "Samsung A9+ Rugged Case"
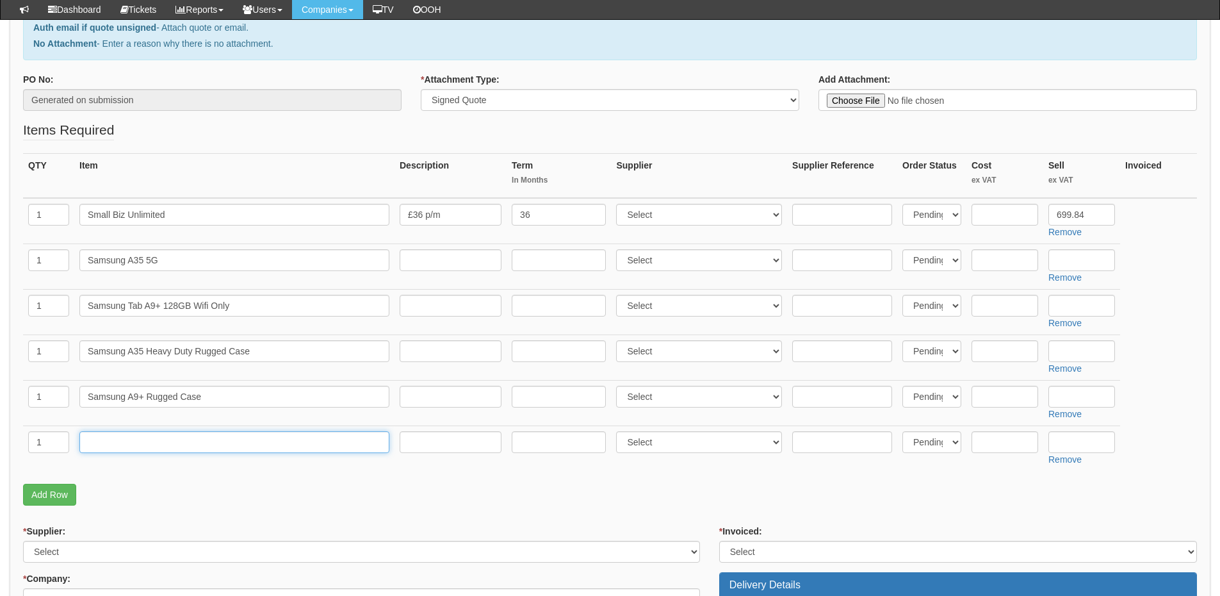
click at [145, 434] on input "text" at bounding box center [234, 442] width 310 height 22
click at [161, 439] on input "text" at bounding box center [234, 442] width 310 height 22
paste input "Sony Wireless Bluetooth, Noise Cancelling Over-Ear Headphones, Ambient Sound Mo…"
type input "Sony Wireless Bluetooth, Noise Cancelling Over-Ear Headphones, Ambient Sound Mo…"
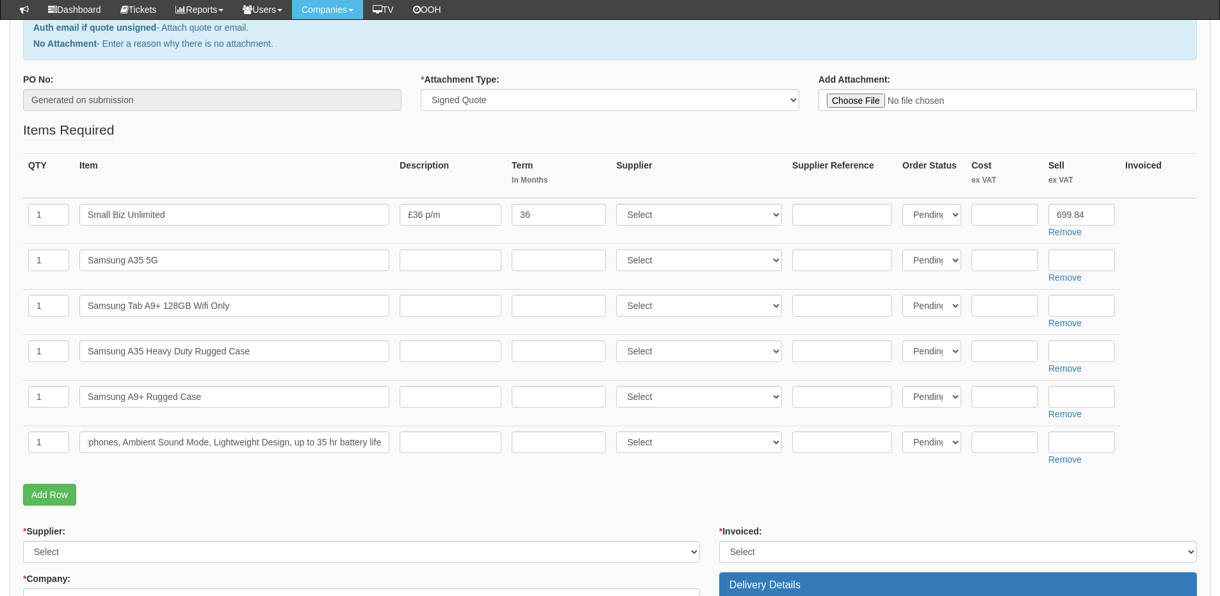
scroll to position [0, 0]
click at [1011, 252] on input "text" at bounding box center [1005, 260] width 67 height 22
type input "175"
click at [995, 309] on input "text" at bounding box center [1005, 306] width 67 height 22
type input "150"
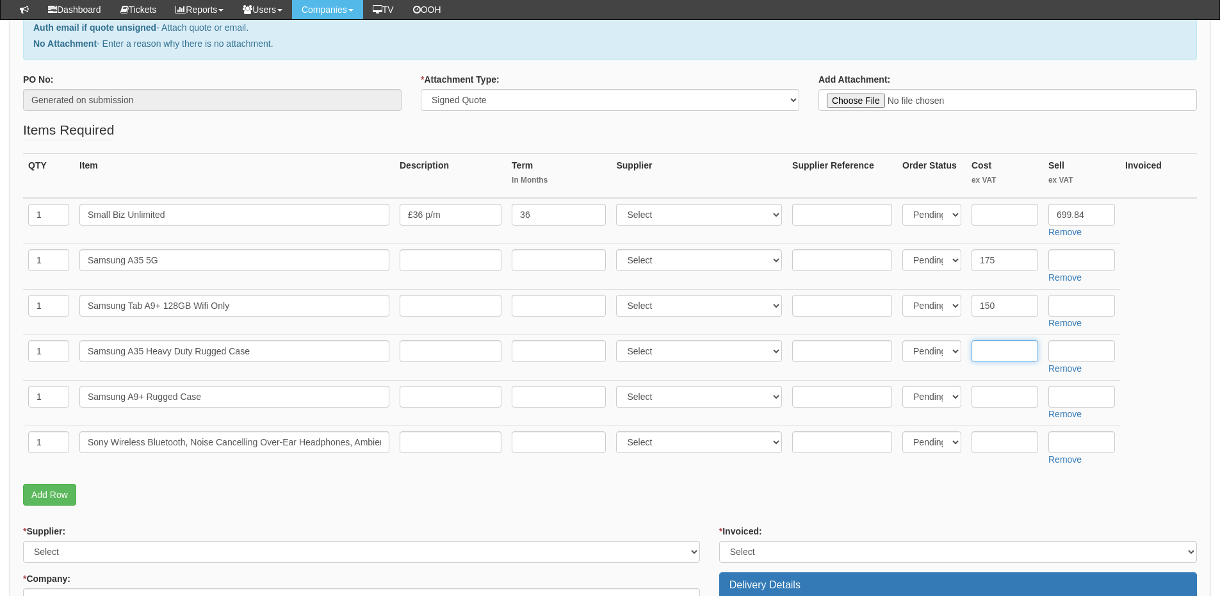
click at [989, 355] on input "text" at bounding box center [1005, 351] width 67 height 22
type input "14.10"
click at [454, 353] on input "text" at bounding box center [451, 351] width 102 height 22
paste input "https://sdtek.com/e/172708-13443753/?gad_source=1&gad_campaignid=17339127748&gb…"
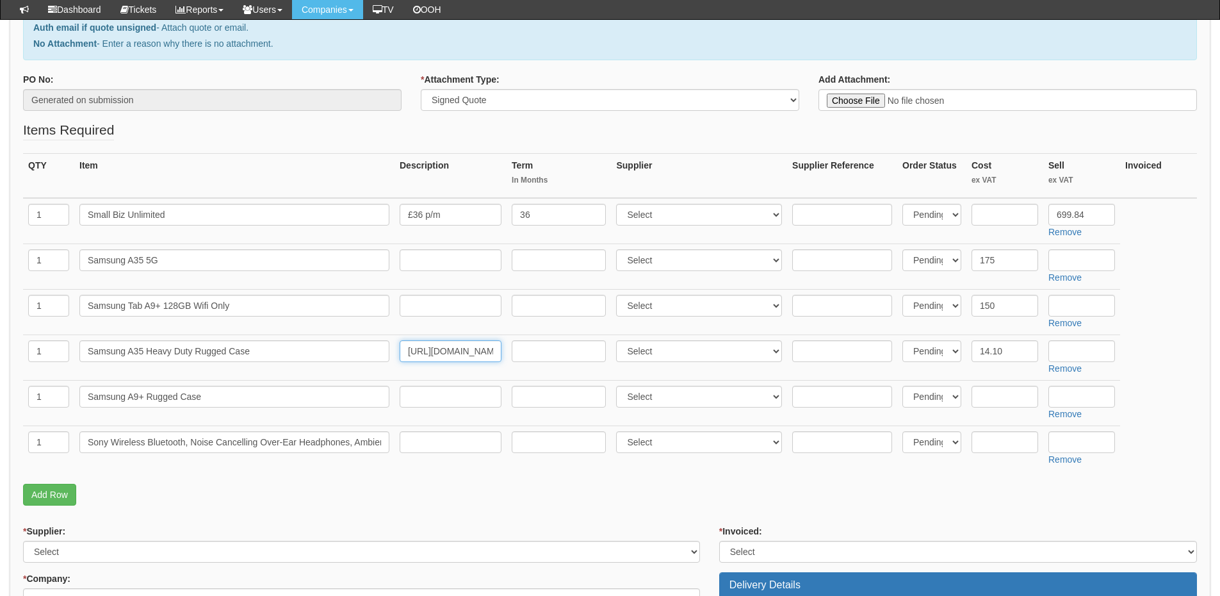
scroll to position [0, 975]
type input "https://sdtek.com/e/172708-13443753/?gad_source=1&gad_campaignid=17339127748&gb…"
click at [645, 261] on select "Select 123 REG.co.uk 1Password 3 4Gon AA Jones Electric Ltd Abzorb Access Group…" at bounding box center [699, 260] width 166 height 22
select select "260"
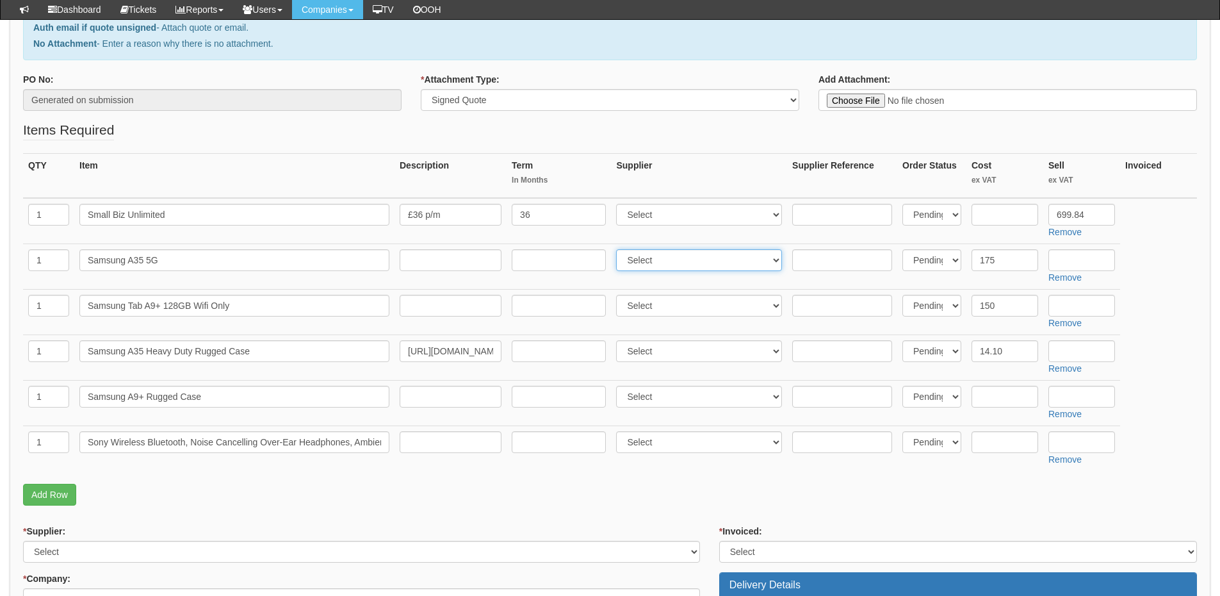
click at [619, 249] on select "Select 123 REG.co.uk 1Password 3 4Gon AA Jones Electric Ltd Abzorb Access Group…" at bounding box center [699, 260] width 166 height 22
click at [646, 303] on select "Select 123 REG.co.uk 1Password 3 4Gon AA Jones Electric Ltd Abzorb Access Group…" at bounding box center [699, 306] width 166 height 22
select select "260"
click at [619, 295] on select "Select 123 REG.co.uk 1Password 3 4Gon AA Jones Electric Ltd Abzorb Access Group…" at bounding box center [699, 306] width 166 height 22
click at [648, 350] on select "Select 123 REG.co.uk 1Password 3 4Gon AA Jones Electric Ltd Abzorb Access Group…" at bounding box center [699, 351] width 166 height 22
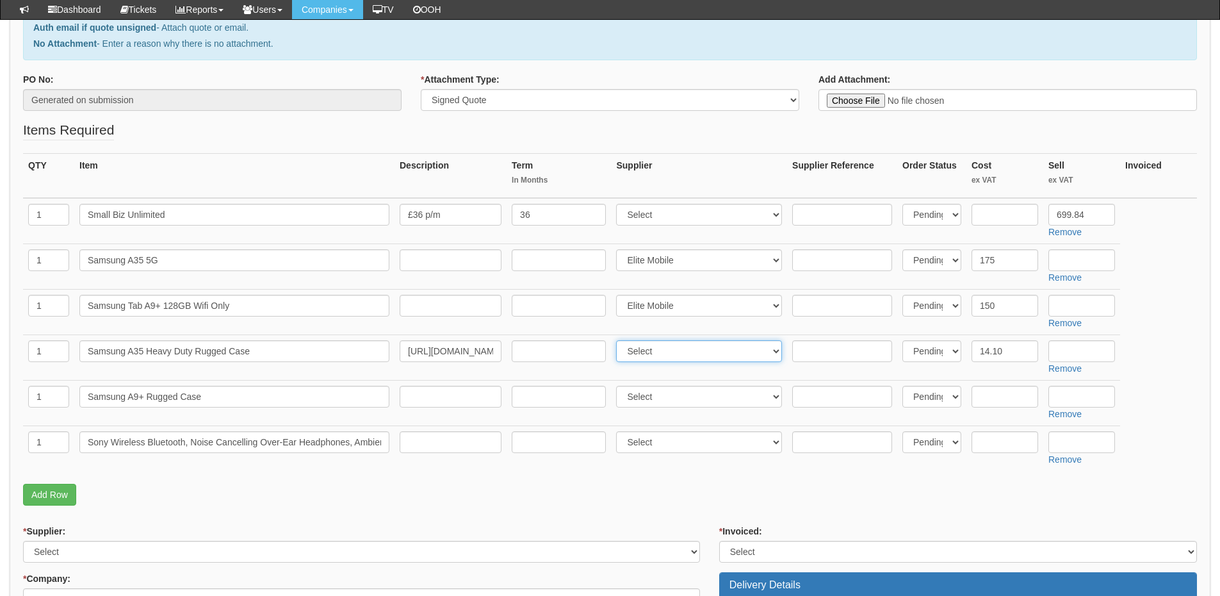
select select "124"
click at [619, 340] on select "Select 123 REG.co.uk 1Password 3 4Gon AA Jones Electric Ltd Abzorb Access Group…" at bounding box center [699, 351] width 166 height 22
click at [441, 439] on input "text" at bounding box center [451, 442] width 102 height 22
paste input "https://www.amazon.co.uk/Sony-WH-CH720N-Cancelling-Bluetooth-Headphones-Black/d…"
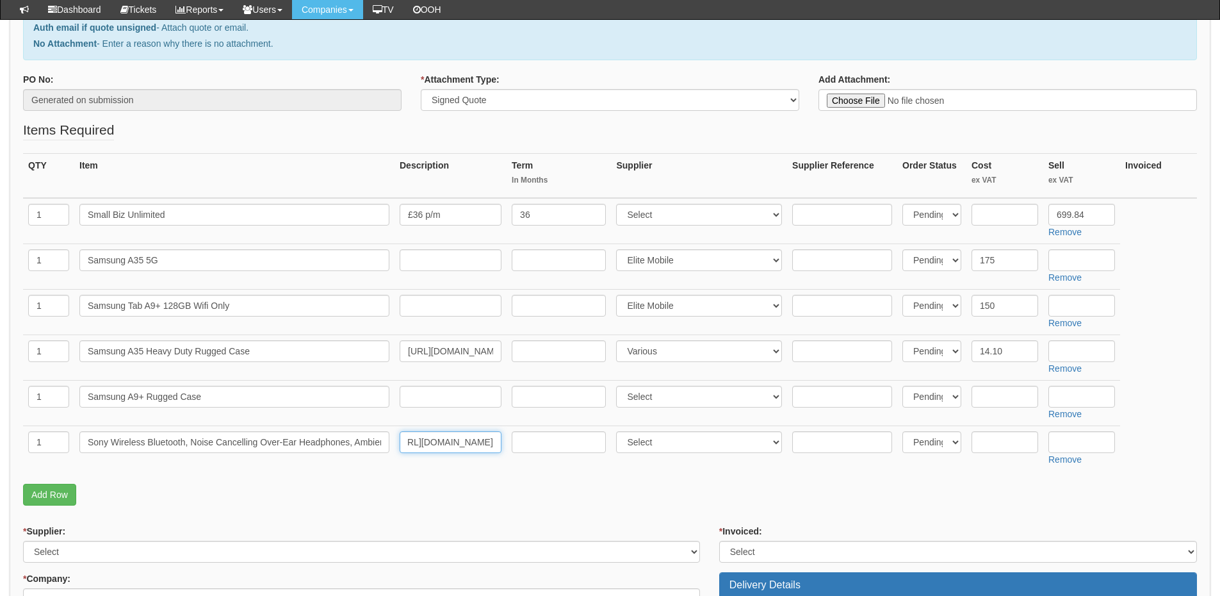
type input "https://www.amazon.co.uk/Sony-WH-CH720N-Cancelling-Bluetooth-Headphones-Black/d…"
click at [700, 443] on select "Select 123 REG.co.uk 1Password 3 4Gon AA Jones Electric Ltd Abzorb Access Group…" at bounding box center [699, 442] width 166 height 22
select select "13"
click at [619, 431] on select "Select 123 REG.co.uk 1Password 3 4Gon AA Jones Electric Ltd Abzorb Access Group…" at bounding box center [699, 442] width 166 height 22
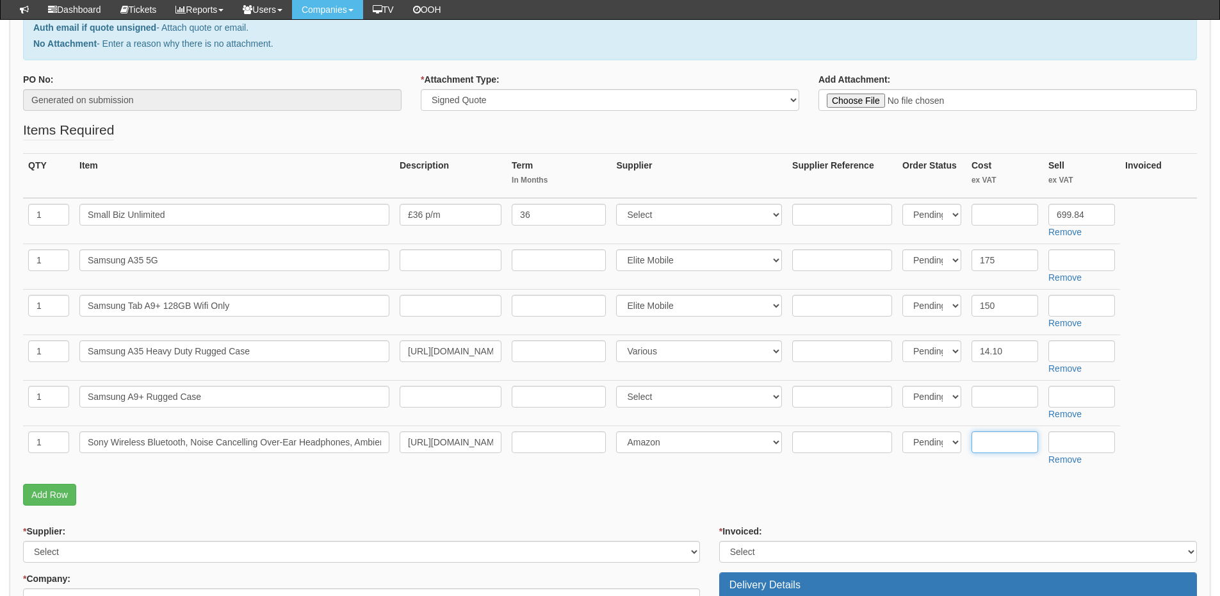
click at [1015, 440] on input "text" at bounding box center [1005, 442] width 67 height 22
type input "57.50"
click at [1010, 402] on input "text" at bounding box center [1005, 397] width 67 height 22
click at [441, 400] on input "text" at bounding box center [451, 397] width 102 height 22
paste input "https://www.amazon.co.uk/Gerutek-Samsung-Galaxy-Tab-A9/dp/B0CLCFPH7P?th=1"
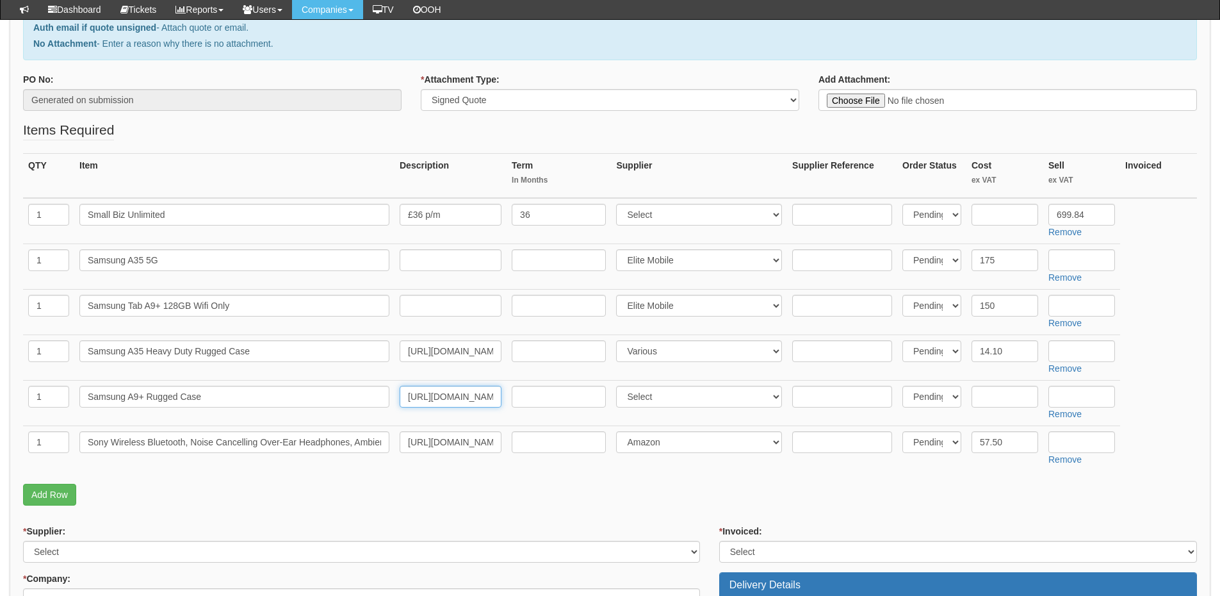
scroll to position [0, 250]
type input "https://www.amazon.co.uk/Gerutek-Samsung-Galaxy-Tab-A9/dp/B0CLCFPH7P?th=1"
click at [647, 395] on select "Select 123 REG.co.uk 1Password 3 4Gon AA Jones Electric Ltd Abzorb Access Group…" at bounding box center [699, 397] width 166 height 22
select select "13"
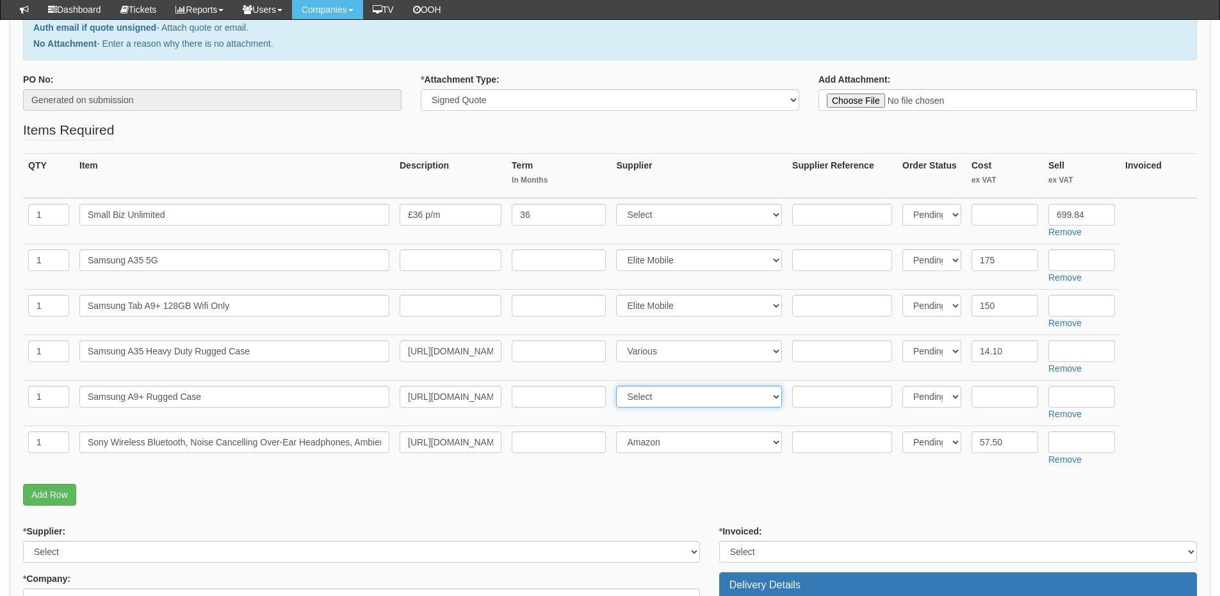
click at [619, 386] on select "Select 123 REG.co.uk 1Password 3 4Gon AA Jones Electric Ltd Abzorb Access Group…" at bounding box center [699, 397] width 166 height 22
click at [992, 398] on input "text" at bounding box center [1005, 397] width 67 height 22
click at [984, 395] on input "26.30" at bounding box center [1005, 397] width 67 height 22
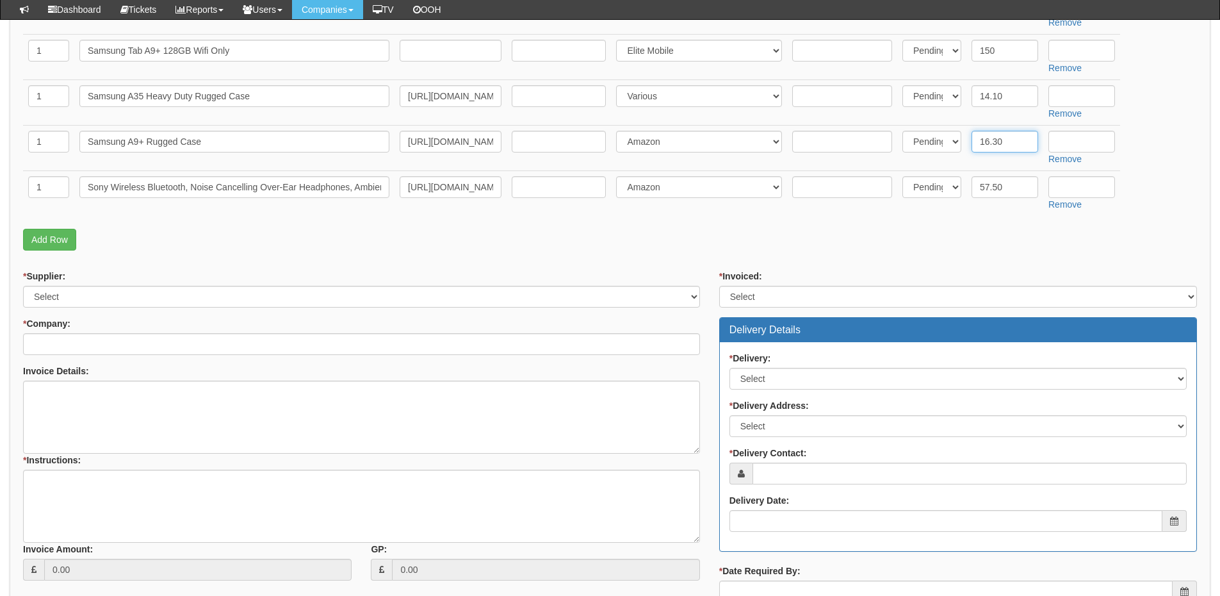
scroll to position [448, 0]
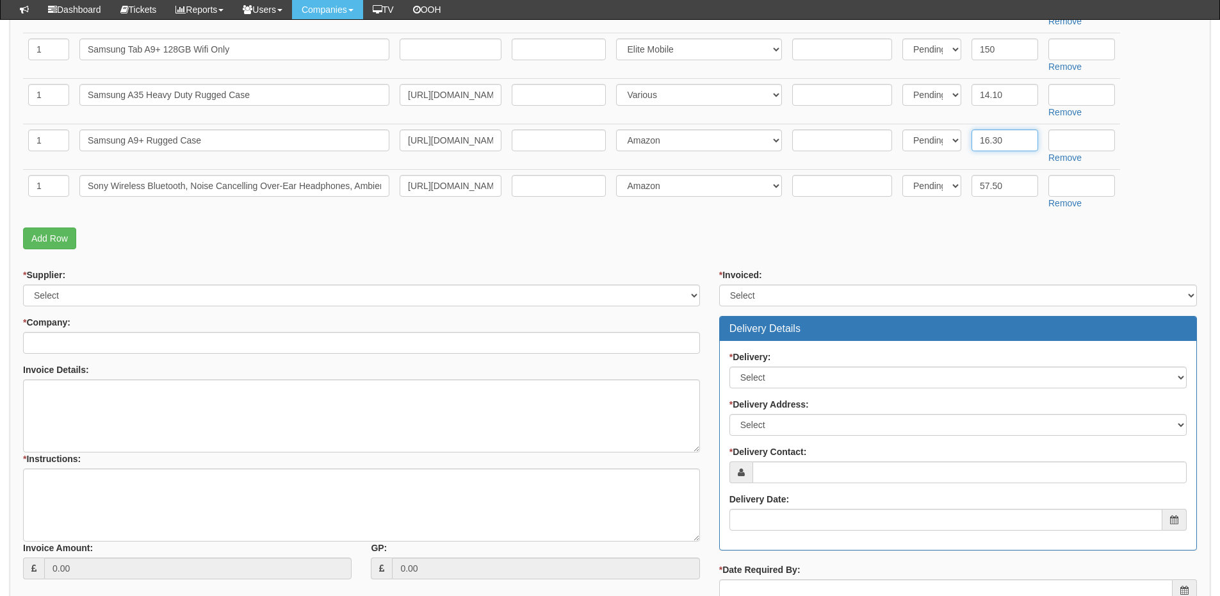
type input "16.30"
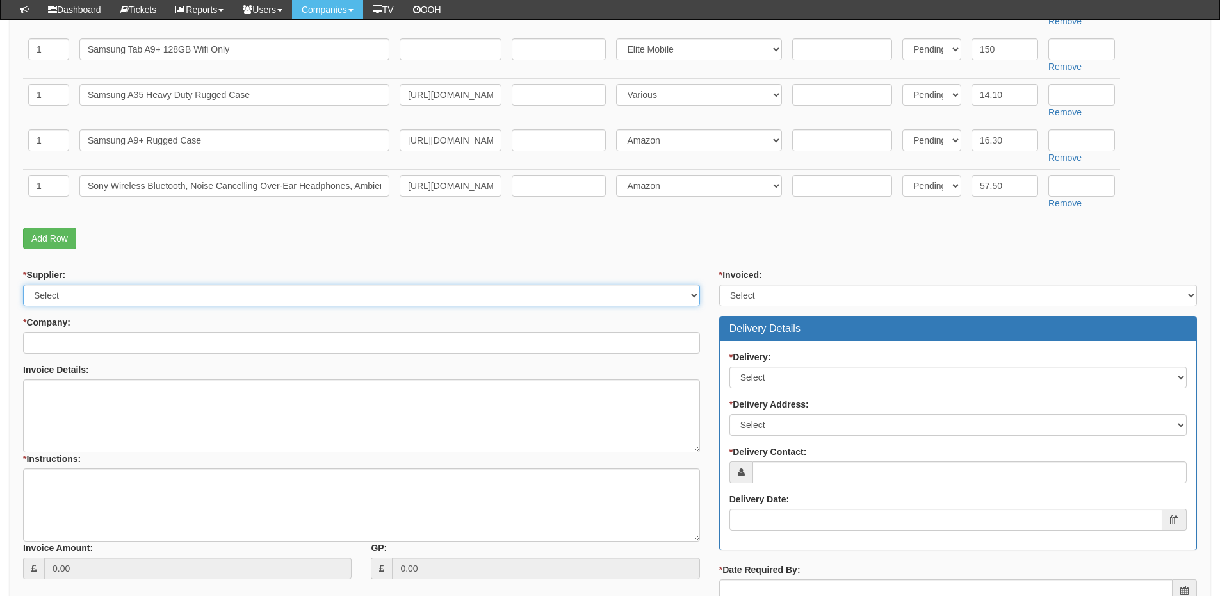
click at [89, 295] on select "Select 123 REG.co.uk 1Password 3 4Gon AA Jones Electric Ltd Abzorb Access Group…" at bounding box center [361, 295] width 677 height 22
select select "124"
click at [23, 284] on select "Select 123 REG.co.uk 1Password 3 4Gon AA Jones Electric Ltd Abzorb Access Group…" at bounding box center [361, 295] width 677 height 22
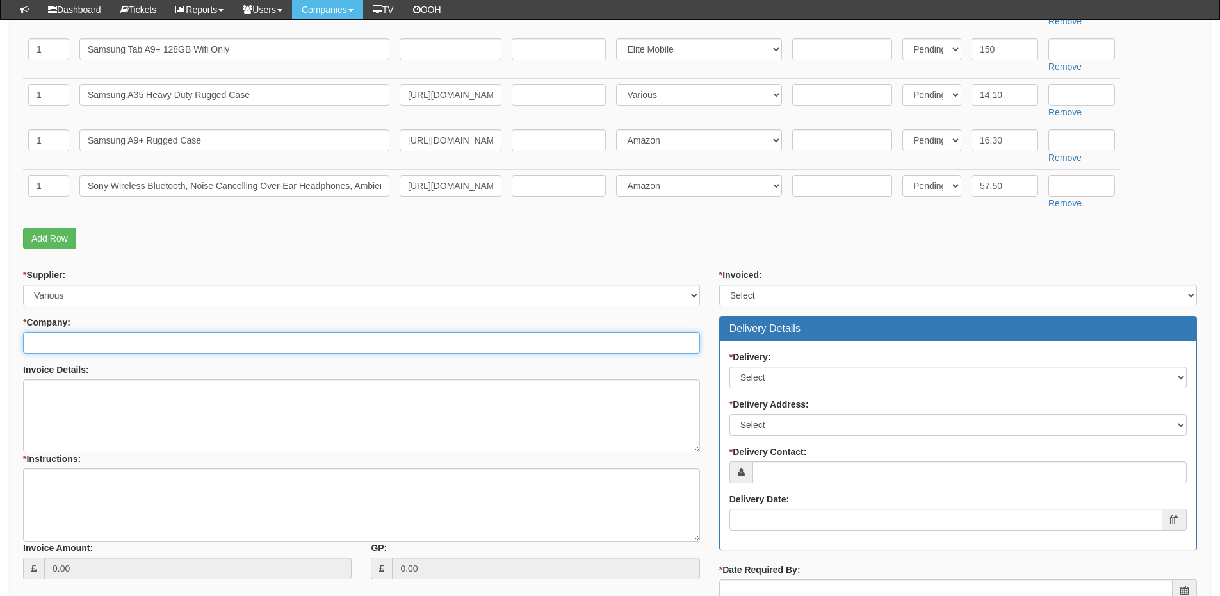
click at [85, 345] on input "* Company:" at bounding box center [361, 343] width 677 height 22
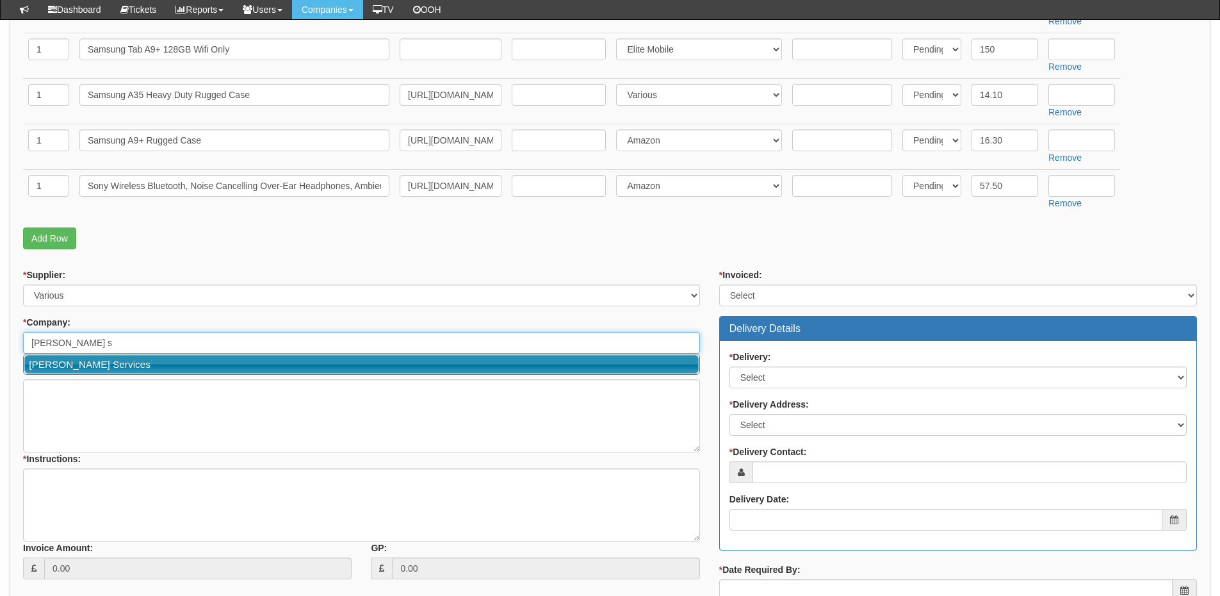
click at [84, 359] on link "Elkin Services" at bounding box center [361, 364] width 675 height 19
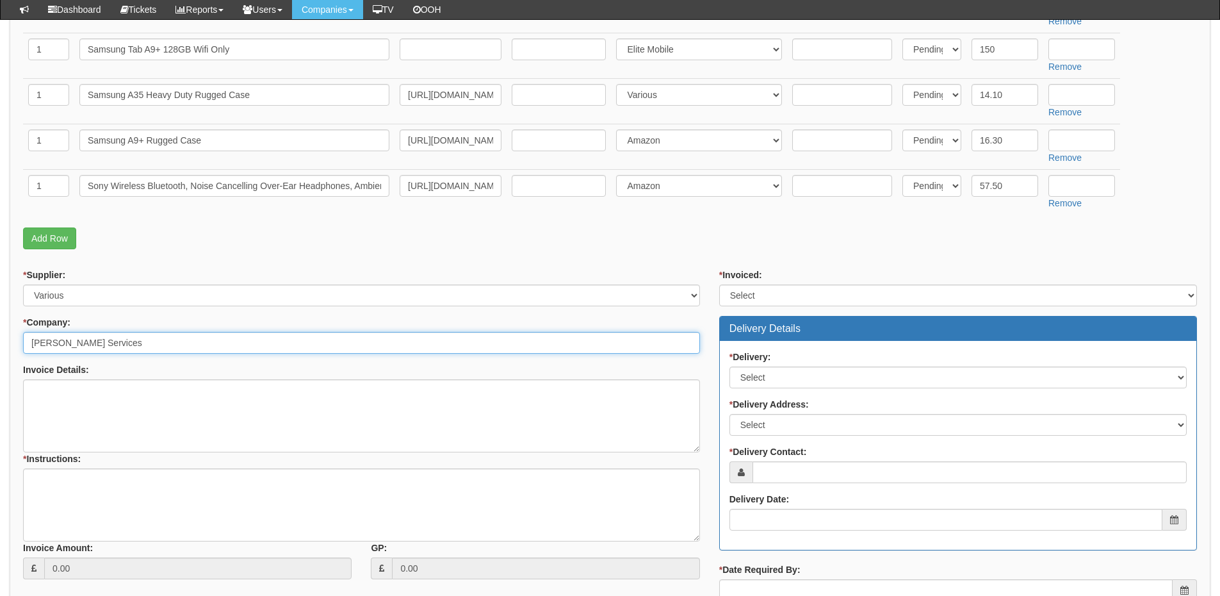
type input "Elkin Services"
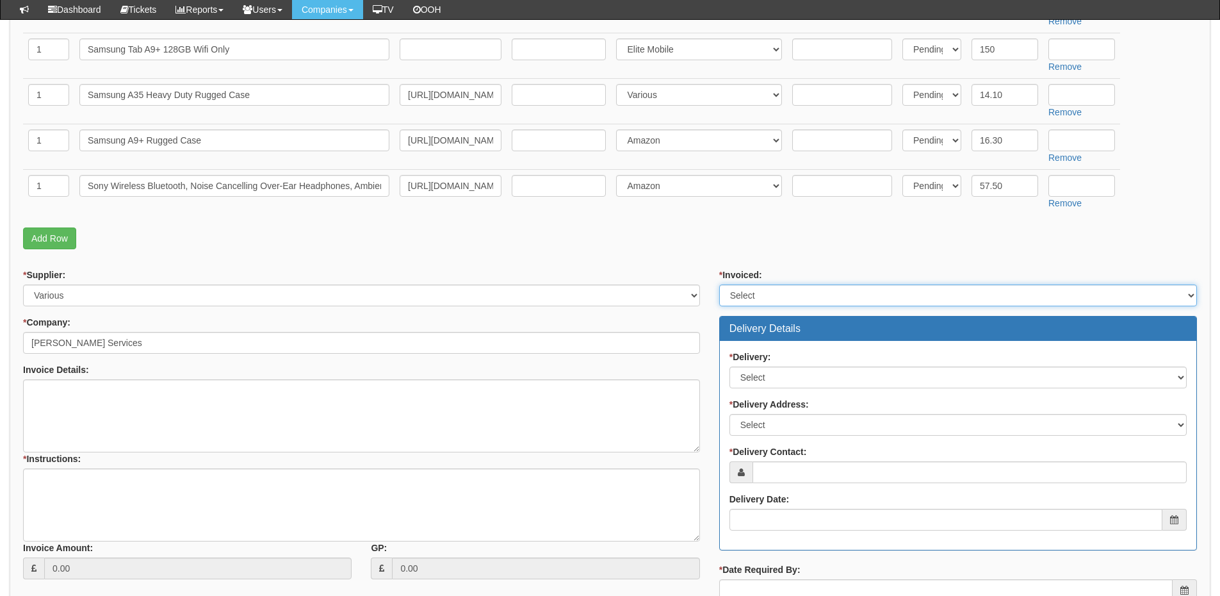
click at [748, 295] on select "Select Yes No N/A STB (part of order)" at bounding box center [958, 295] width 478 height 22
select select "2"
click at [719, 284] on select "Select Yes No N/A STB (part of order)" at bounding box center [958, 295] width 478 height 22
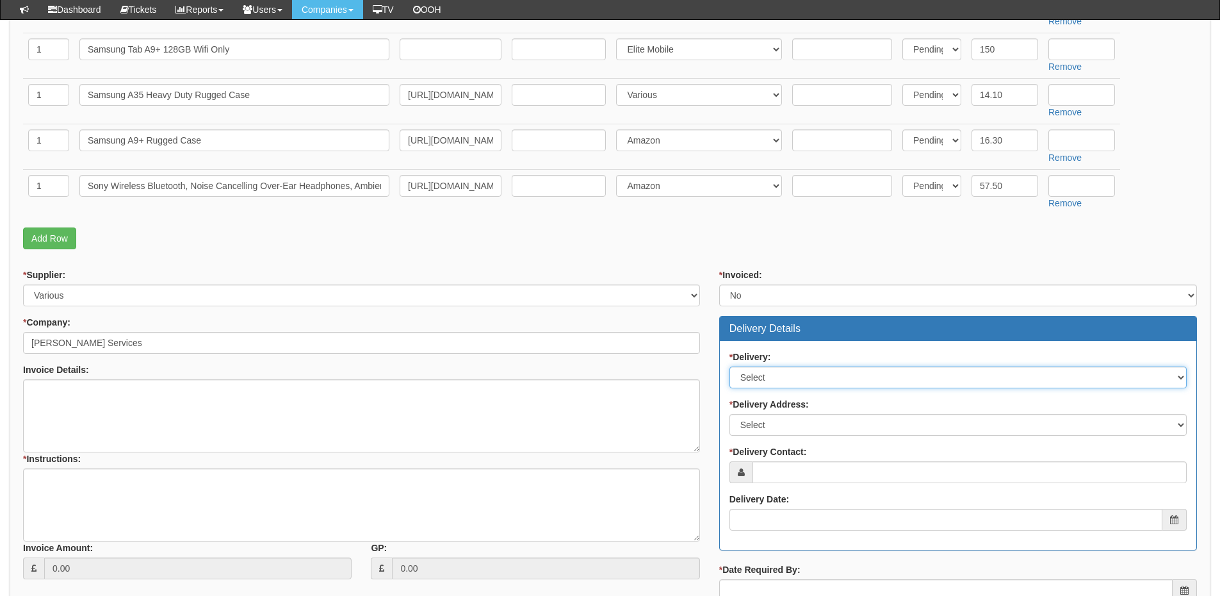
drag, startPoint x: 756, startPoint y: 374, endPoint x: 756, endPoint y: 388, distance: 13.5
click at [756, 374] on select "Select No Not Applicable Yes" at bounding box center [958, 377] width 457 height 22
select select "1"
click at [730, 366] on select "Select No Not Applicable Yes" at bounding box center [958, 377] width 457 height 22
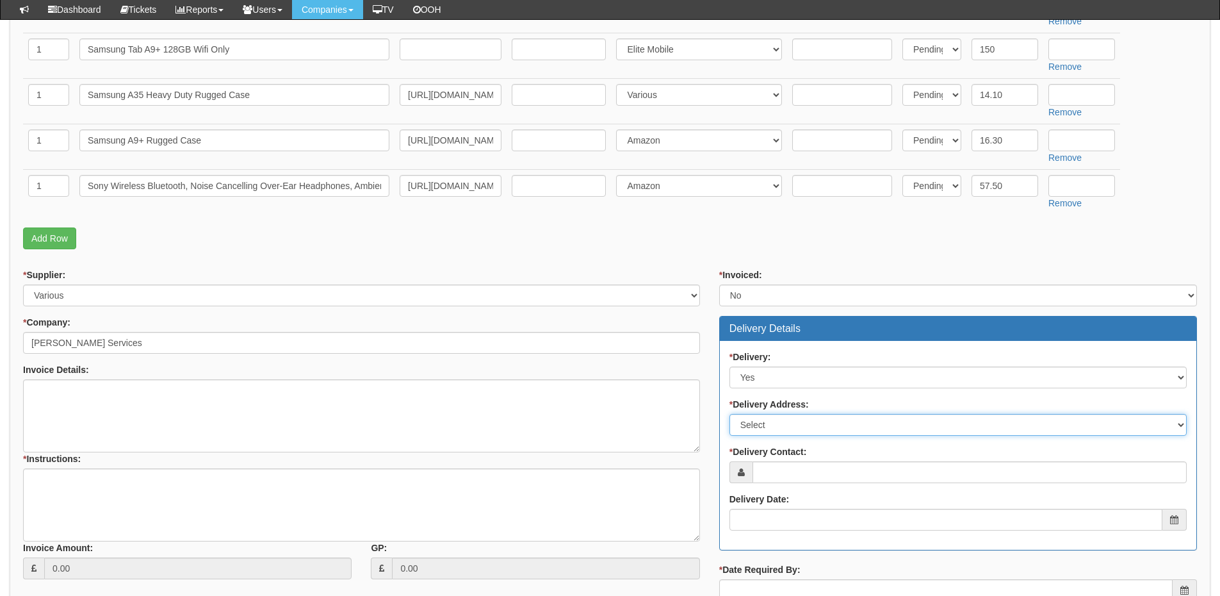
drag, startPoint x: 761, startPoint y: 424, endPoint x: 760, endPoint y: 432, distance: 8.4
click at [761, 424] on select "Select Not Applicable Main Address - HU3 1LZ Other" at bounding box center [958, 425] width 457 height 22
select select "other"
click at [730, 414] on select "Select Not Applicable Main Address - HU3 1LZ Other" at bounding box center [958, 425] width 457 height 22
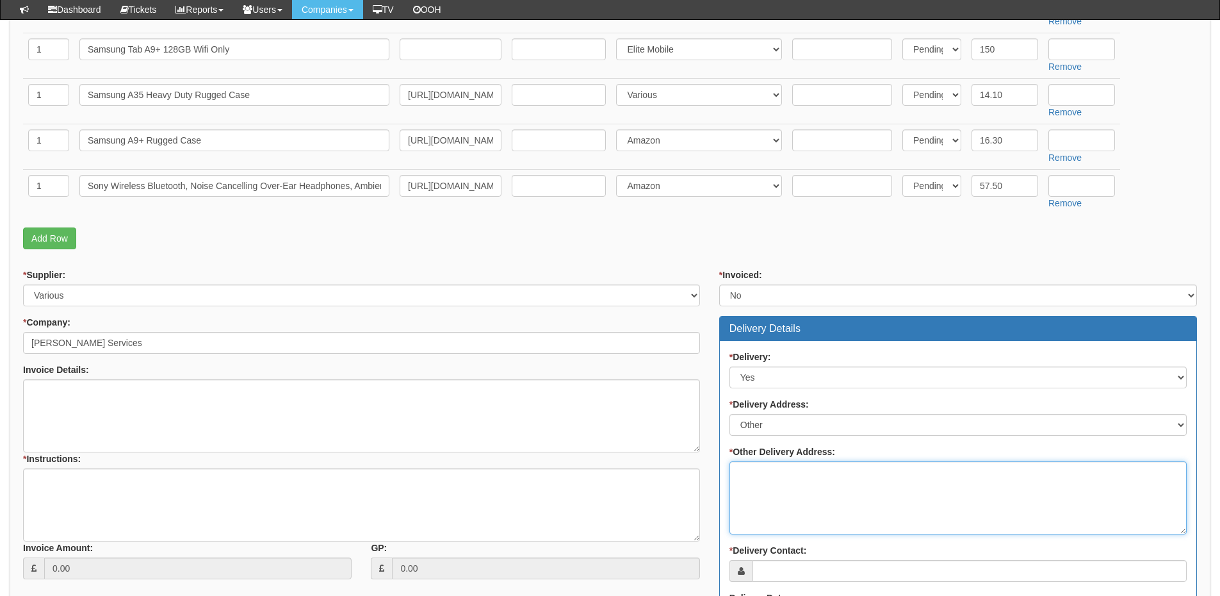
click at [760, 486] on textarea "* Other Delivery Address:" at bounding box center [958, 497] width 457 height 73
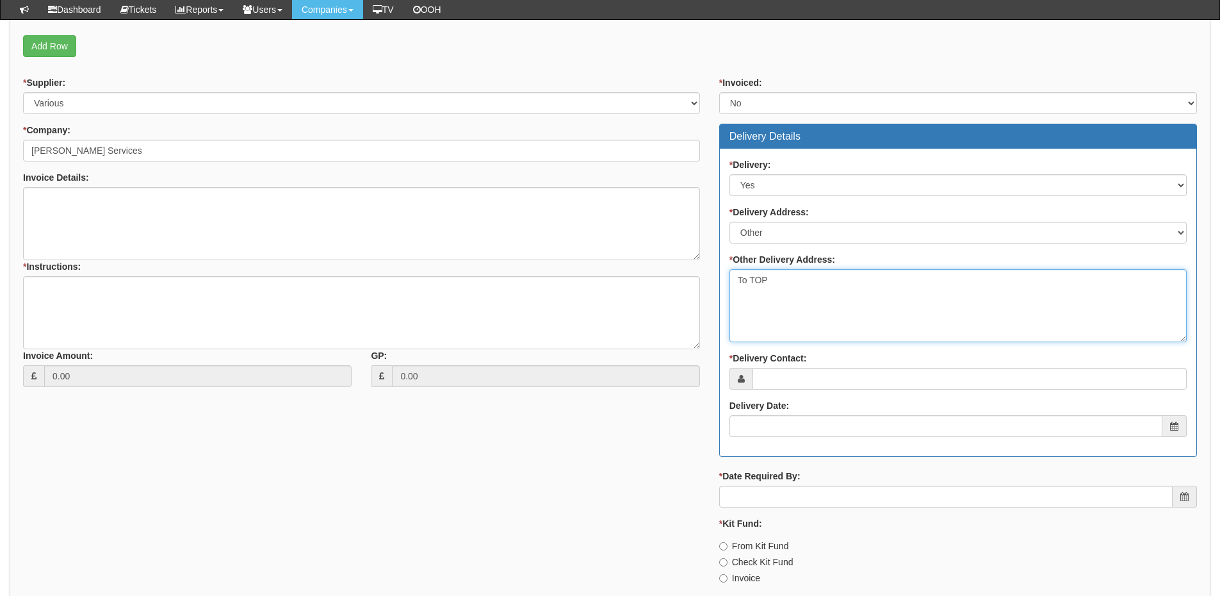
type textarea "To TOP"
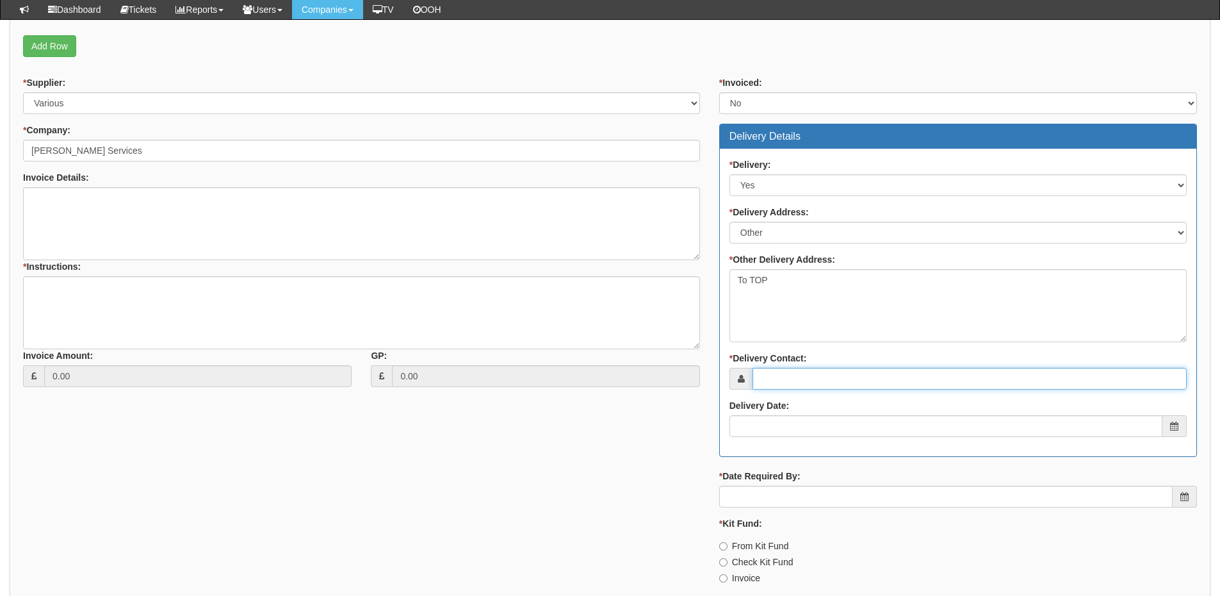
click at [790, 374] on input "* Delivery Contact:" at bounding box center [970, 379] width 434 height 22
type input "Bob Elkin"
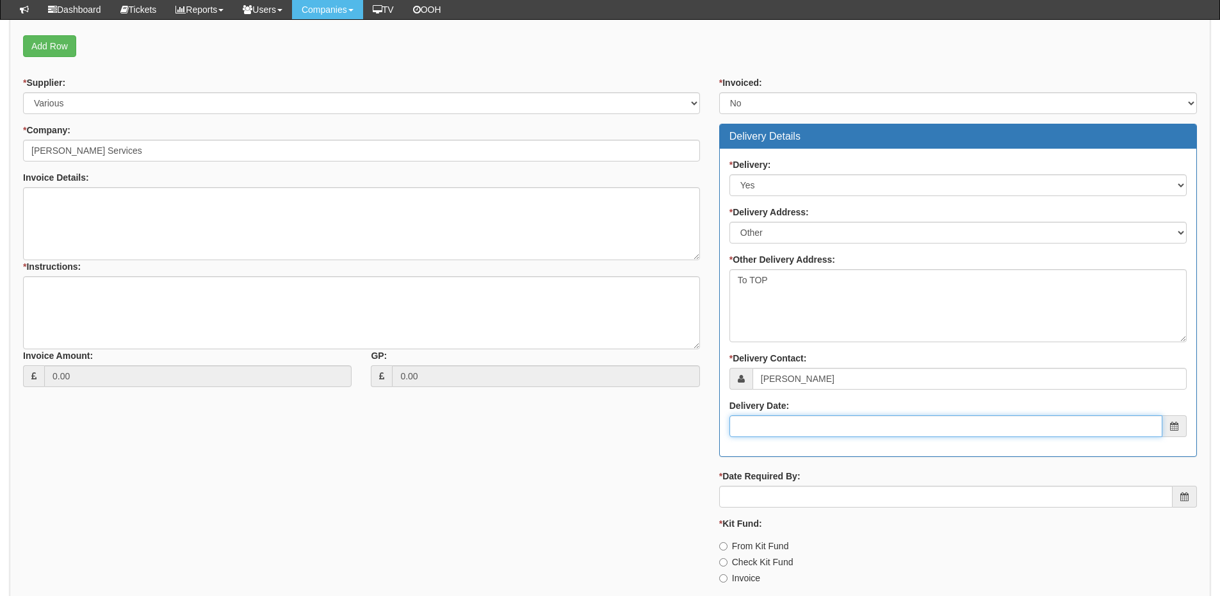
click at [797, 427] on input "Delivery Date:" at bounding box center [946, 426] width 433 height 22
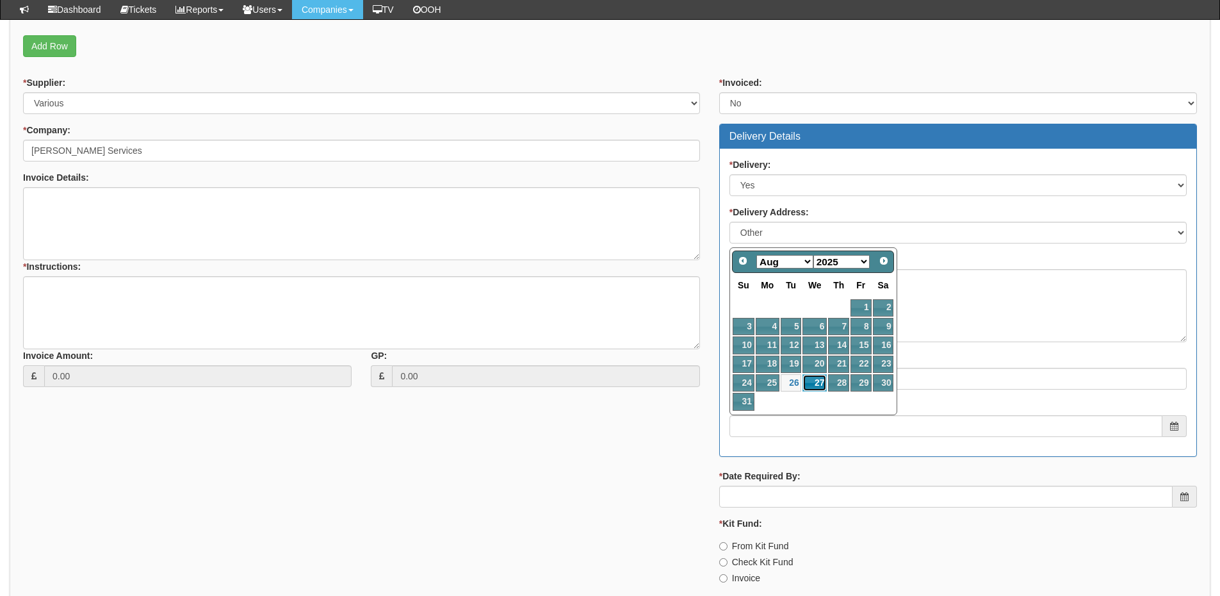
drag, startPoint x: 821, startPoint y: 381, endPoint x: 816, endPoint y: 407, distance: 26.6
click at [821, 381] on link "27" at bounding box center [815, 382] width 24 height 17
type input "2025-08-27"
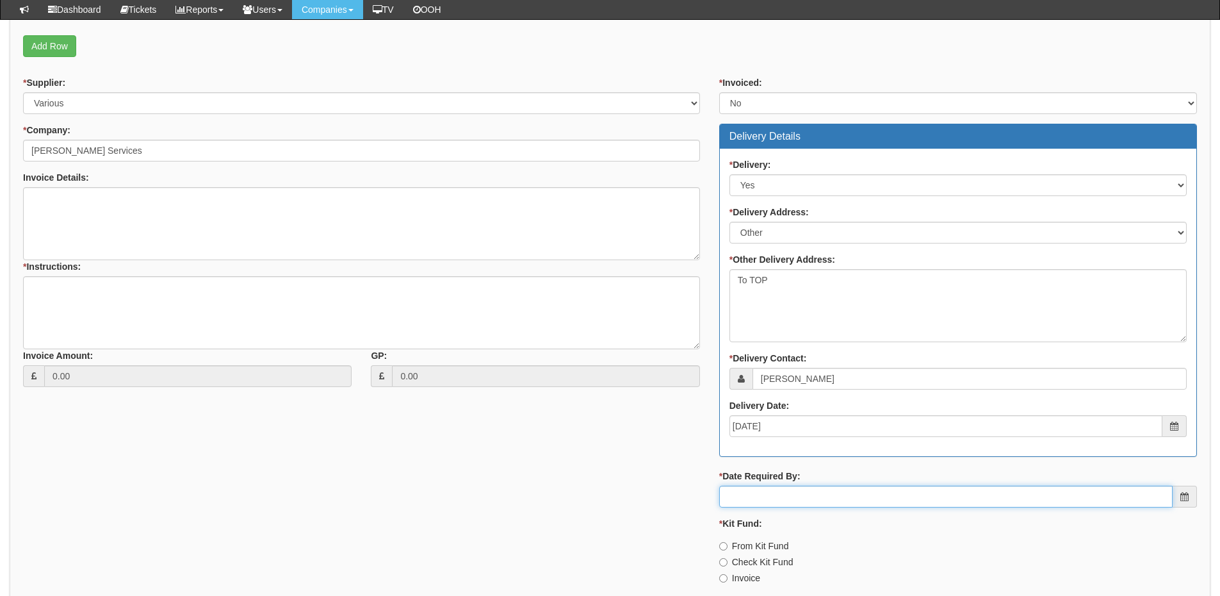
click at [804, 497] on input "* Date Required By:" at bounding box center [946, 497] width 454 height 22
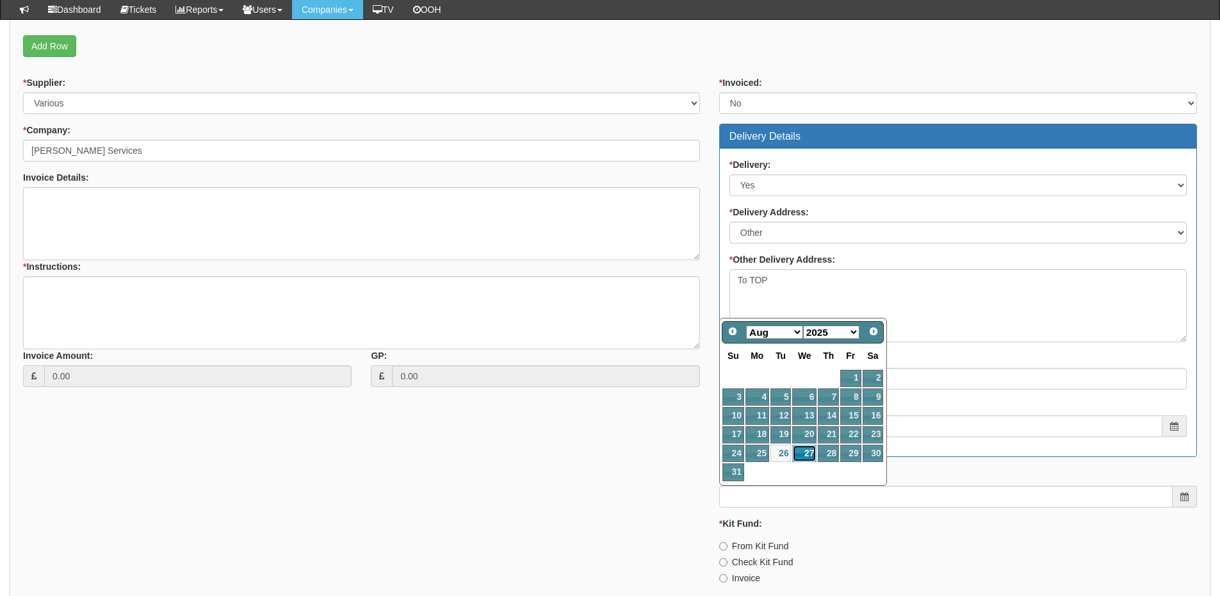
click at [802, 458] on link "27" at bounding box center [804, 453] width 24 height 17
type input "2025-08-27"
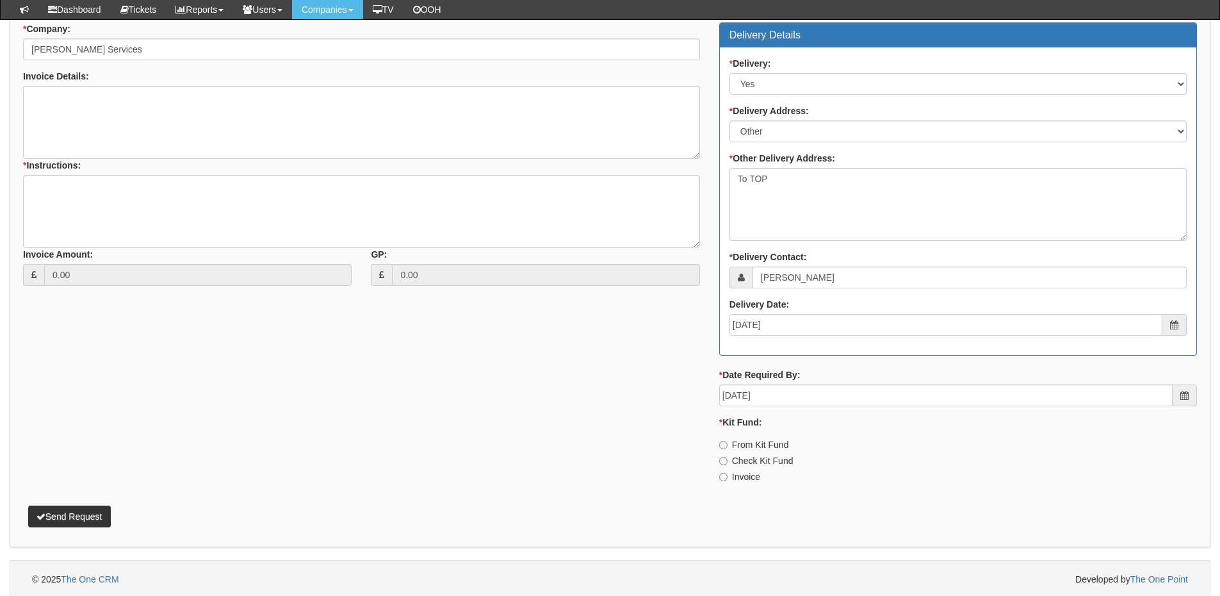
scroll to position [744, 0]
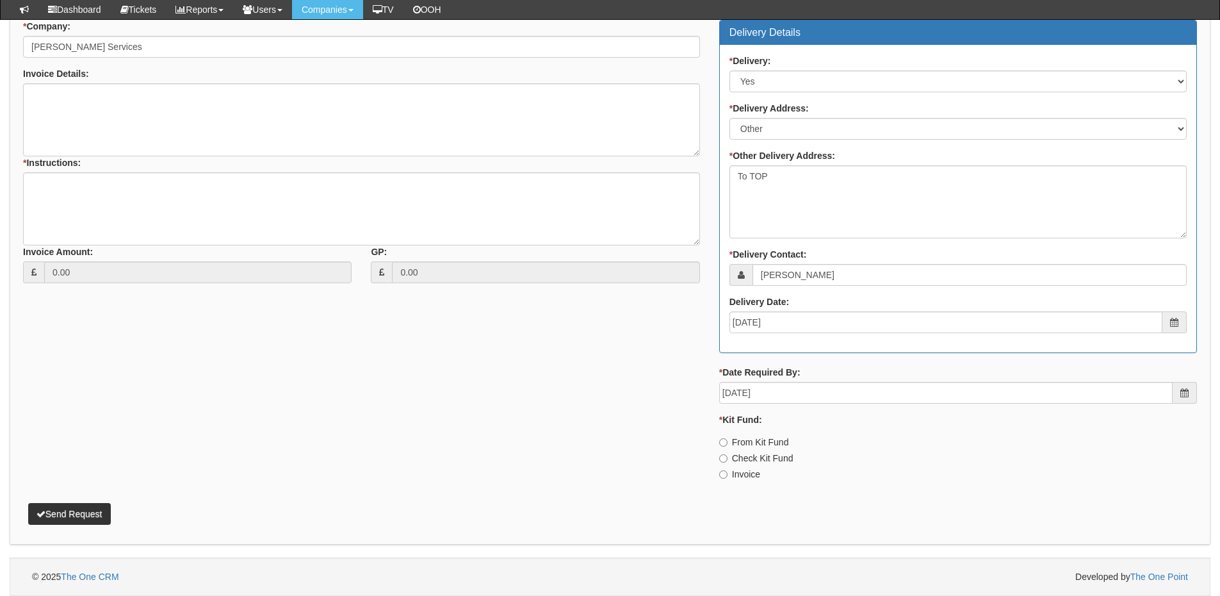
click at [746, 479] on label "Invoice" at bounding box center [739, 474] width 41 height 13
click at [728, 446] on input "Invoice" at bounding box center [723, 442] width 8 height 8
radio input "true"
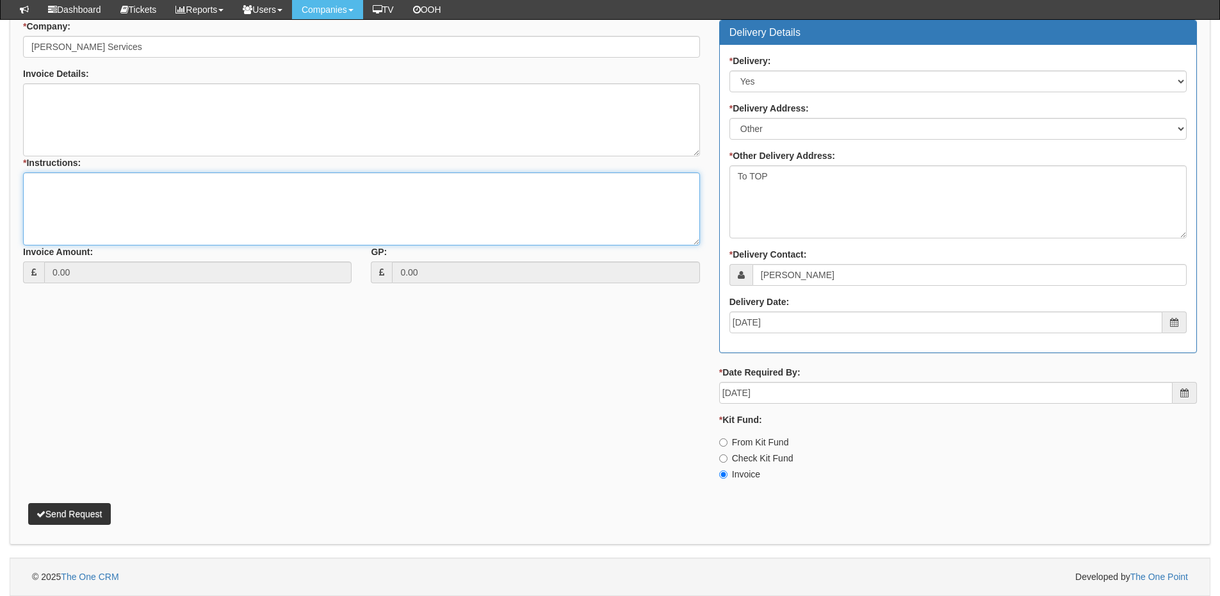
click at [138, 195] on textarea "* Instructions:" at bounding box center [361, 208] width 677 height 73
type textarea "1x renewal"
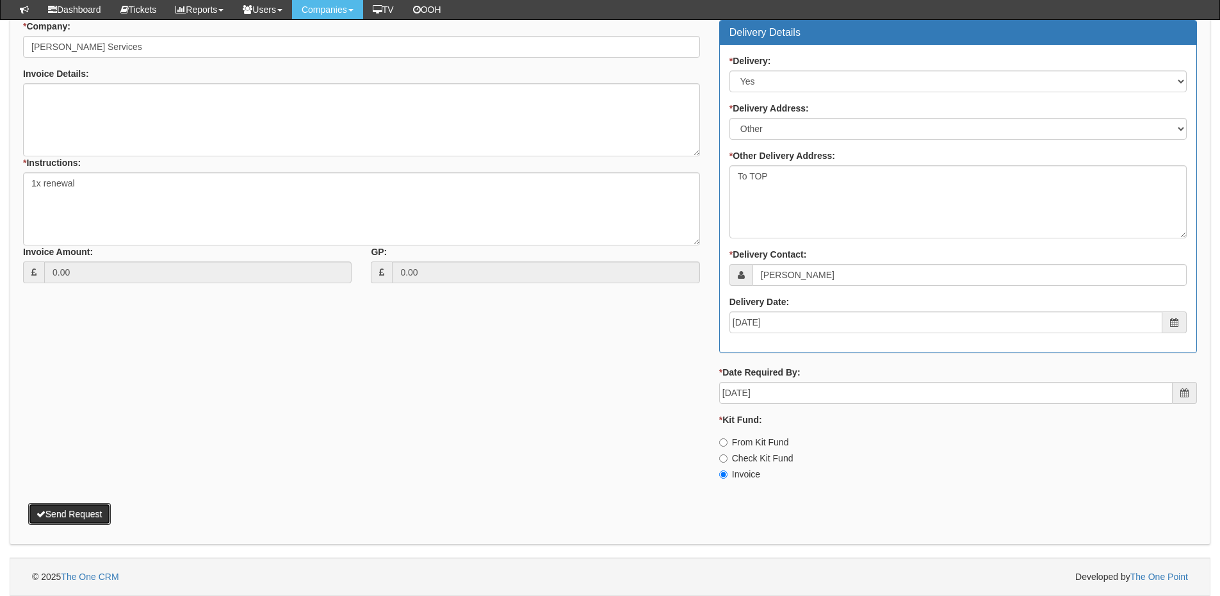
click at [92, 506] on button "Send Request" at bounding box center [69, 514] width 83 height 22
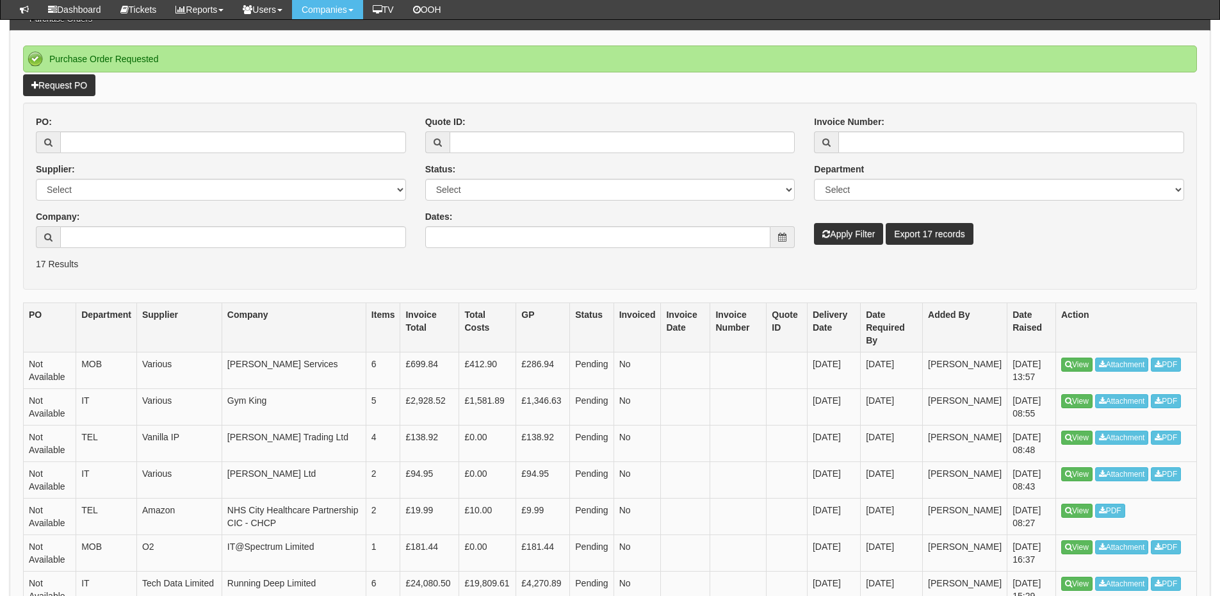
scroll to position [128, 0]
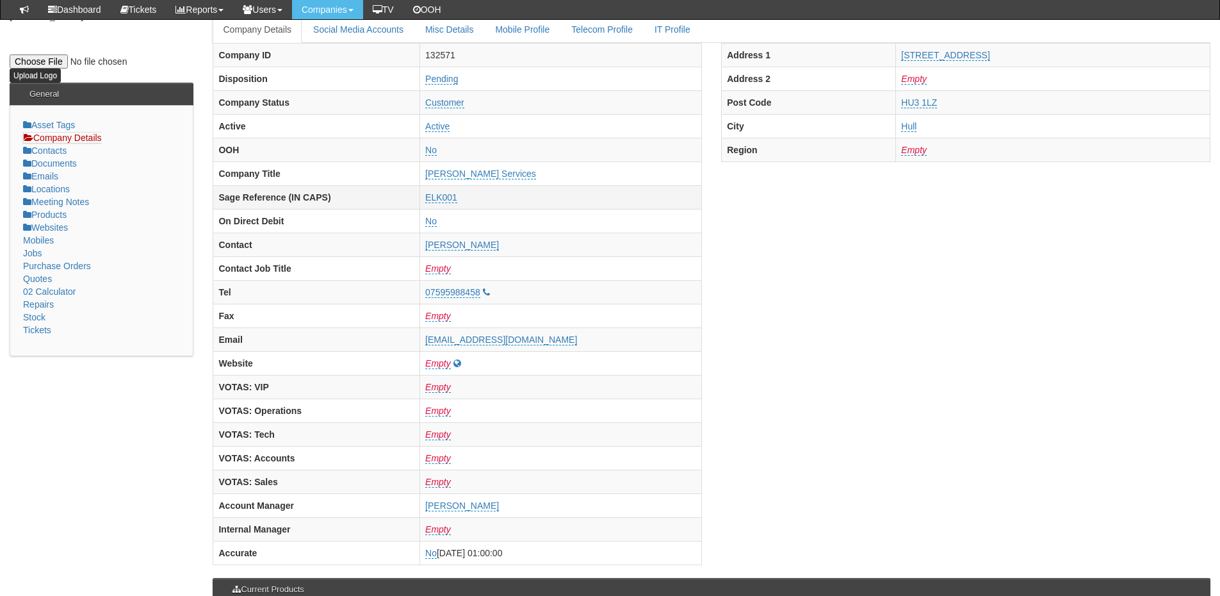
scroll to position [128, 0]
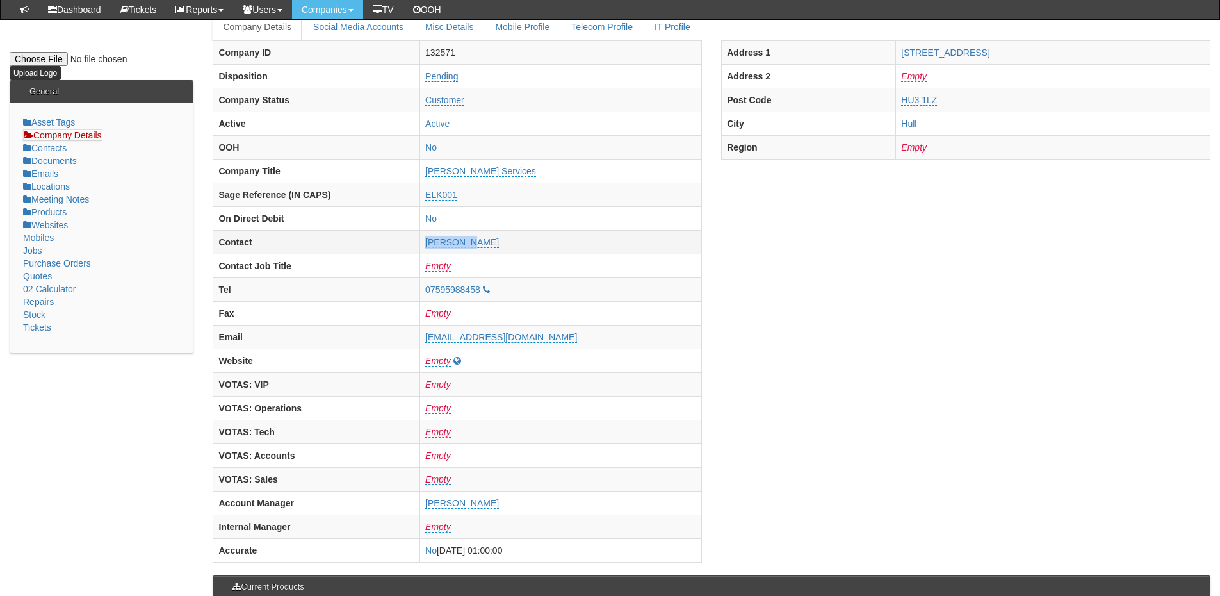
drag, startPoint x: 454, startPoint y: 241, endPoint x: 497, endPoint y: 245, distance: 43.8
click at [497, 245] on td "Rob Elkin" at bounding box center [561, 242] width 282 height 24
copy link "Rob Elkin"
drag, startPoint x: 447, startPoint y: 292, endPoint x: 509, endPoint y: 295, distance: 61.5
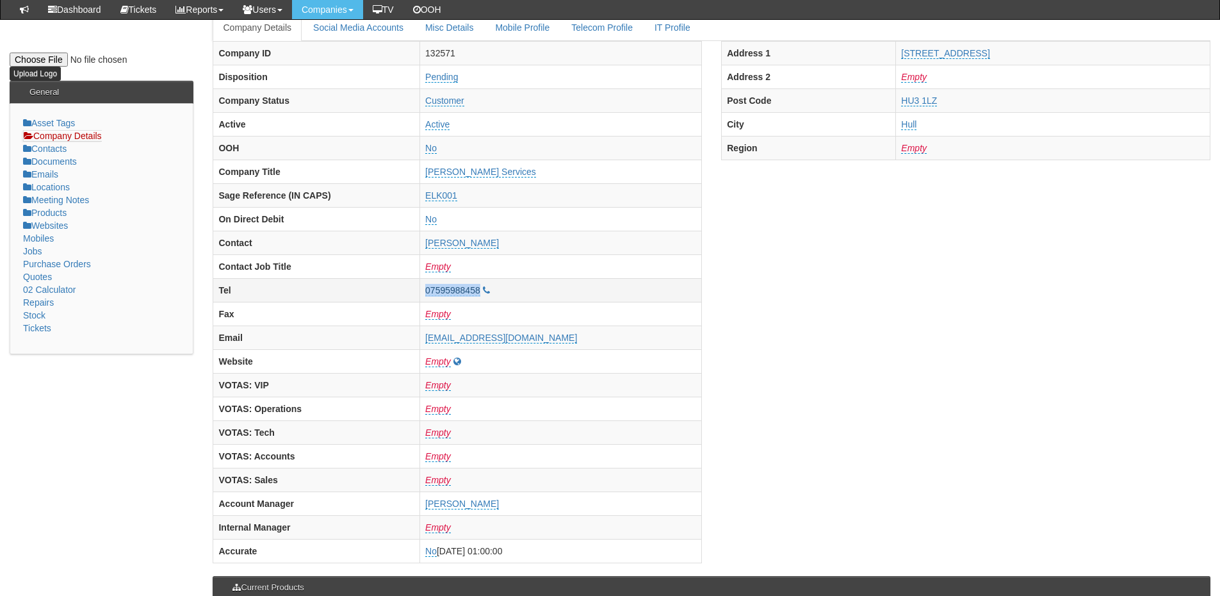
click at [509, 295] on tr "Tel 07595988458" at bounding box center [457, 290] width 489 height 24
copy tr "07595988458"
drag, startPoint x: 443, startPoint y: 347, endPoint x: 569, endPoint y: 345, distance: 126.8
click at [569, 345] on tr "Email rob@elkinservices.co.uk" at bounding box center [457, 337] width 489 height 24
copy tr "rob@elkinservices.co.uk"
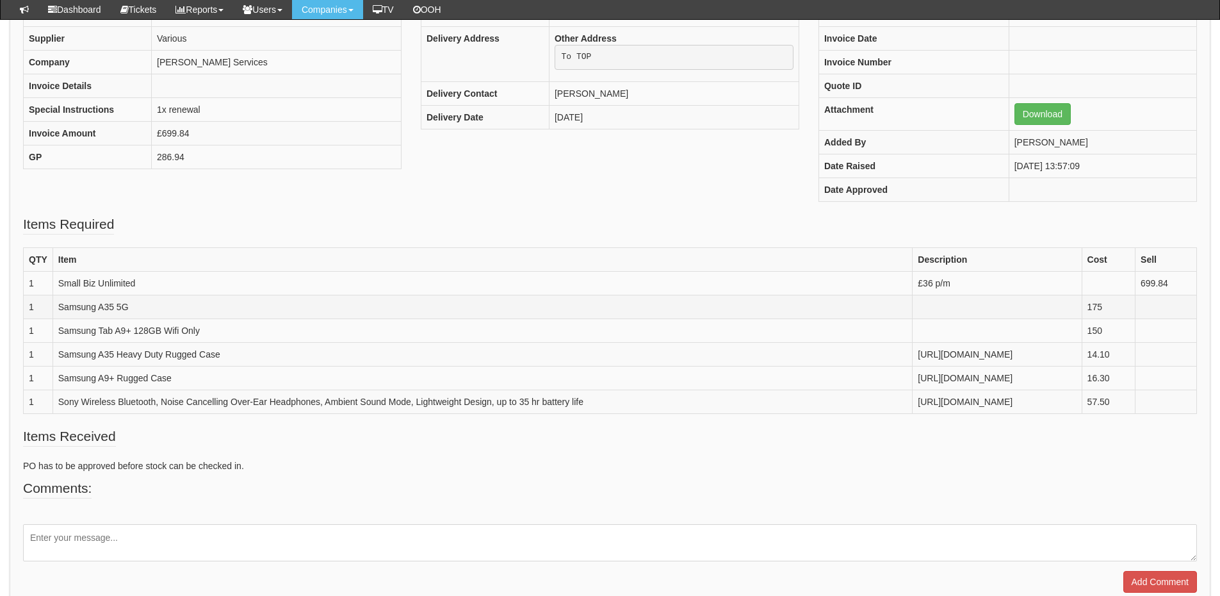
scroll to position [191, 0]
drag, startPoint x: 134, startPoint y: 309, endPoint x: 40, endPoint y: 307, distance: 93.5
click at [40, 307] on tr "1 Samsung A35 5G 175" at bounding box center [611, 308] width 1174 height 24
copy tr "Samsung A35 5G"
drag, startPoint x: 58, startPoint y: 331, endPoint x: 129, endPoint y: 345, distance: 71.9
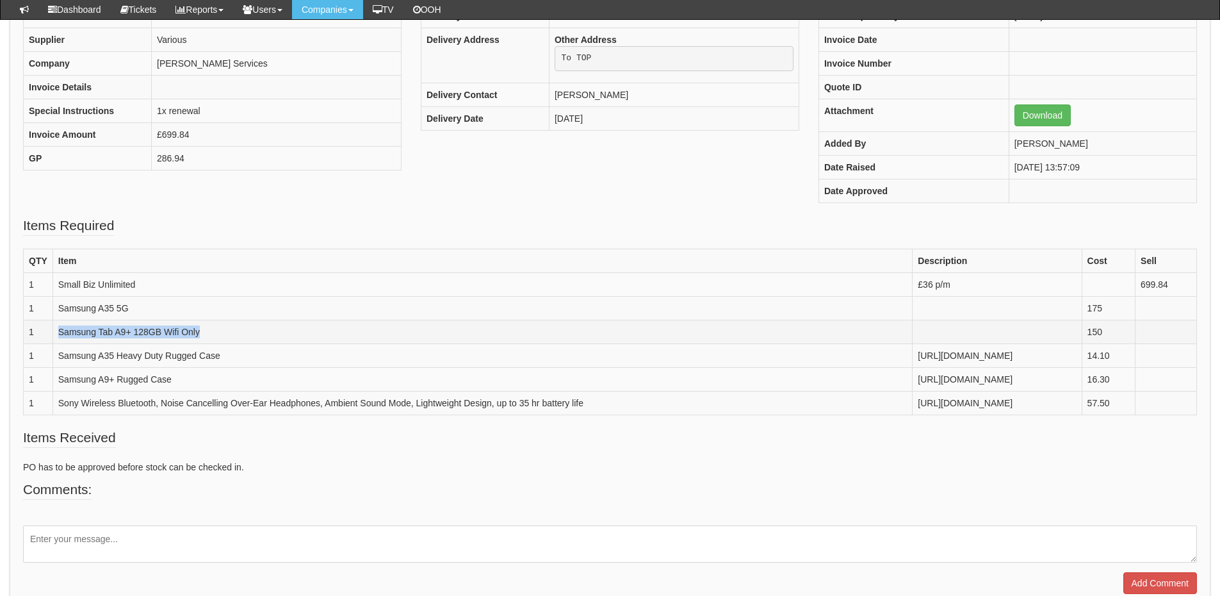
click at [129, 343] on td "Samsung Tab A9+ 128GB Wifi Only" at bounding box center [483, 332] width 860 height 24
copy td "Samsung Tab A9+ 128GB Wifi Only"
drag, startPoint x: 58, startPoint y: 368, endPoint x: 136, endPoint y: 383, distance: 79.6
click at [136, 367] on td "Samsung A35 Heavy Duty Rugged Case" at bounding box center [483, 355] width 860 height 24
copy td "Samsung A35 Heavy Duty Rugged Case"
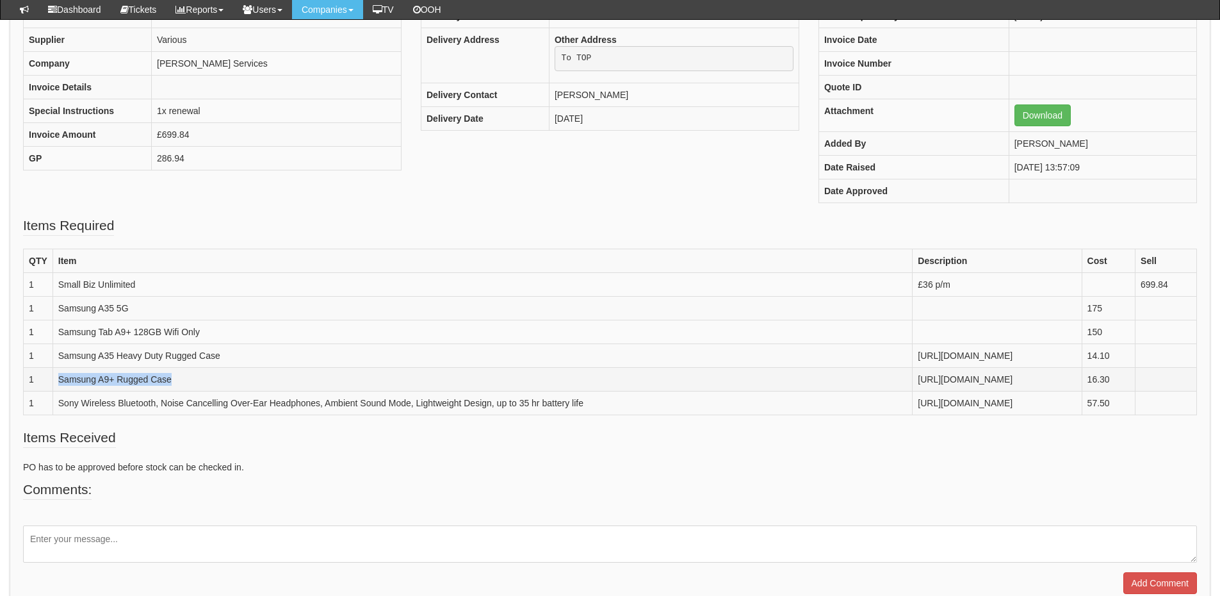
drag, startPoint x: 58, startPoint y: 403, endPoint x: 88, endPoint y: 420, distance: 34.2
click at [88, 391] on td "Samsung A9+ Rugged Case" at bounding box center [483, 379] width 860 height 24
copy td "Samsung A9+ Rugged Case"
drag, startPoint x: 171, startPoint y: 442, endPoint x: 705, endPoint y: 493, distance: 536.6
click at [913, 414] on td "https://www.amazon.co.uk/Sony-WH-CH720N-Cancelling-Bluetooth-Headphones-Black/d…" at bounding box center [997, 403] width 169 height 24
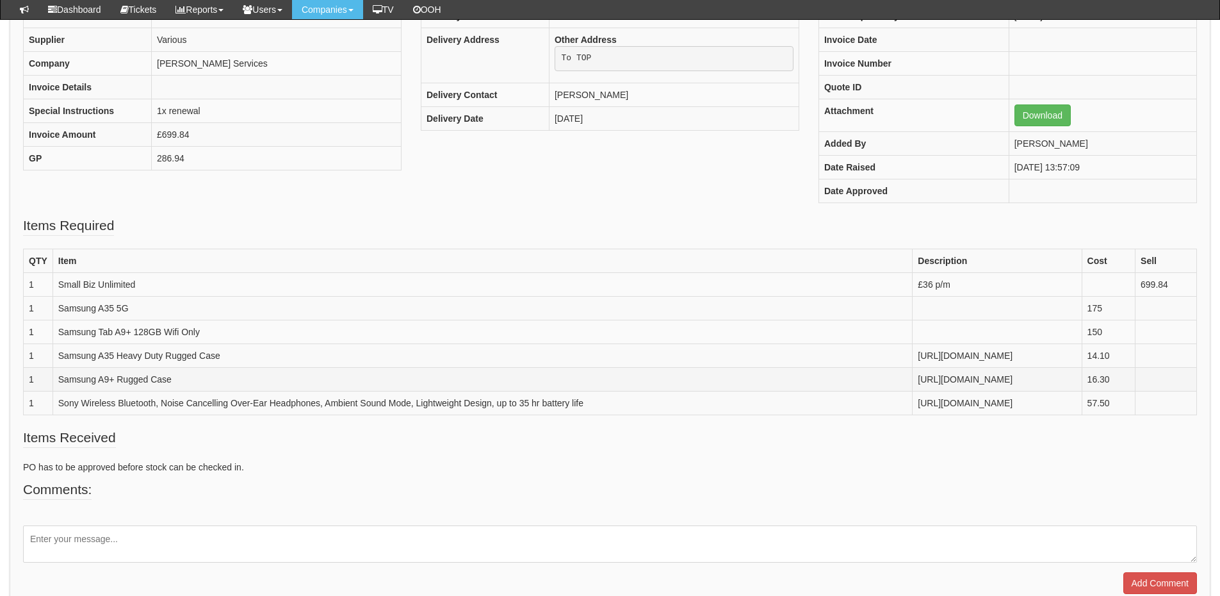
click at [913, 391] on td "https://www.amazon.co.uk/Gerutek-Samsung-Galaxy-Tab-A9/dp/B0CLCFPH7P?th=1" at bounding box center [997, 379] width 169 height 24
drag, startPoint x: 166, startPoint y: 404, endPoint x: 521, endPoint y: 400, distance: 354.9
click at [913, 391] on td "https://www.amazon.co.uk/Gerutek-Samsung-Galaxy-Tab-A9/dp/B0CLCFPH7P?th=1" at bounding box center [997, 379] width 169 height 24
copy td "https://www.amazon.co.uk/Gerutek-Samsung-Galaxy-Tab-A9/dp/B0CLCFPH7P?th=1"
drag, startPoint x: 58, startPoint y: 441, endPoint x: 157, endPoint y: 440, distance: 98.7
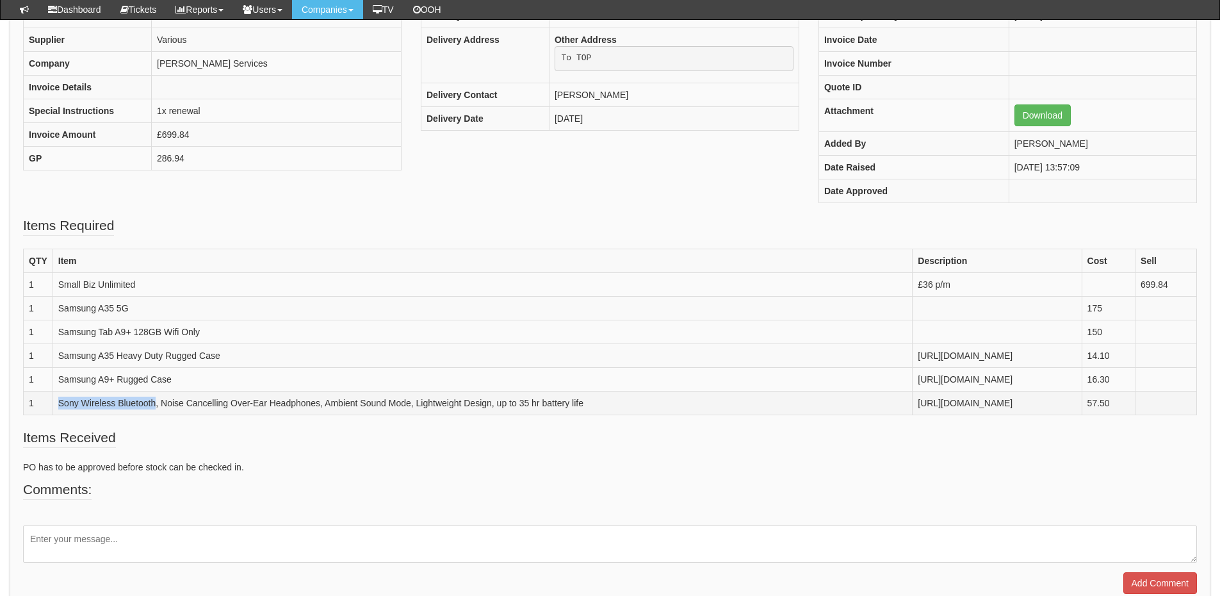
click at [157, 414] on td "Sony Wireless Bluetooth, Noise Cancelling Over-Ear Headphones, Ambient Sound Mo…" at bounding box center [483, 403] width 860 height 24
copy td "Sony Wireless Bluetooth"
